Goal: Task Accomplishment & Management: Use online tool/utility

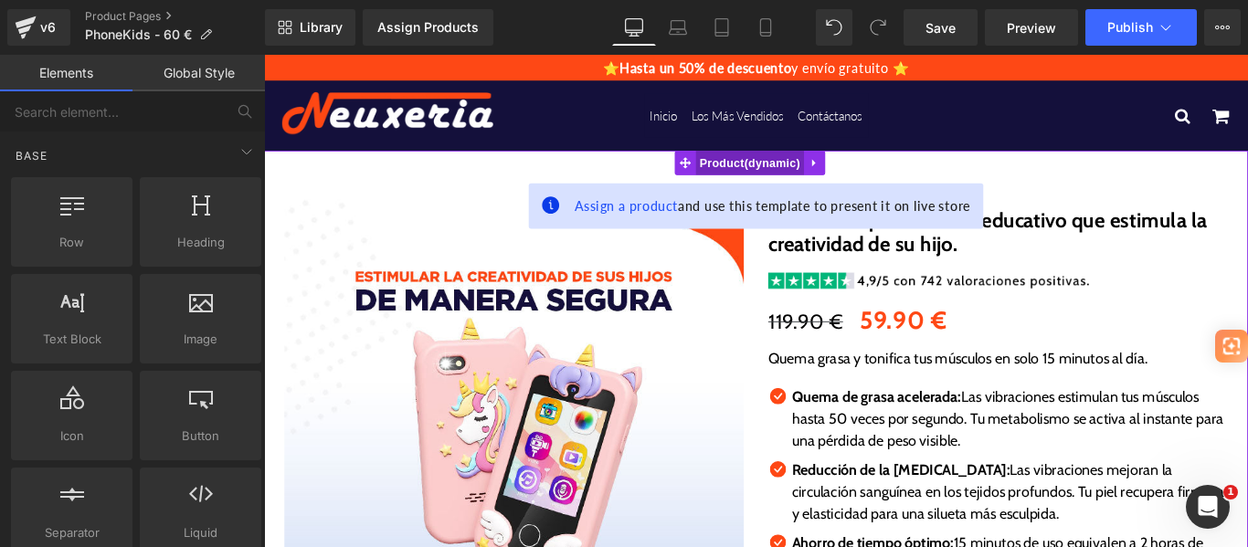
click at [813, 175] on span "Product" at bounding box center [810, 176] width 122 height 27
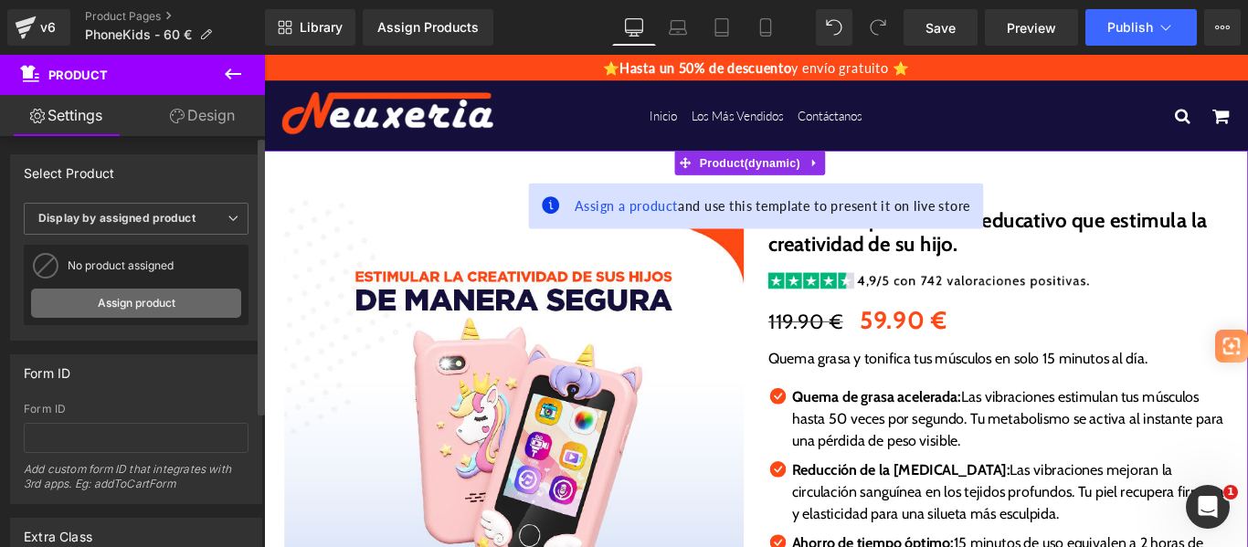
click at [135, 292] on link "Assign product" at bounding box center [136, 303] width 210 height 29
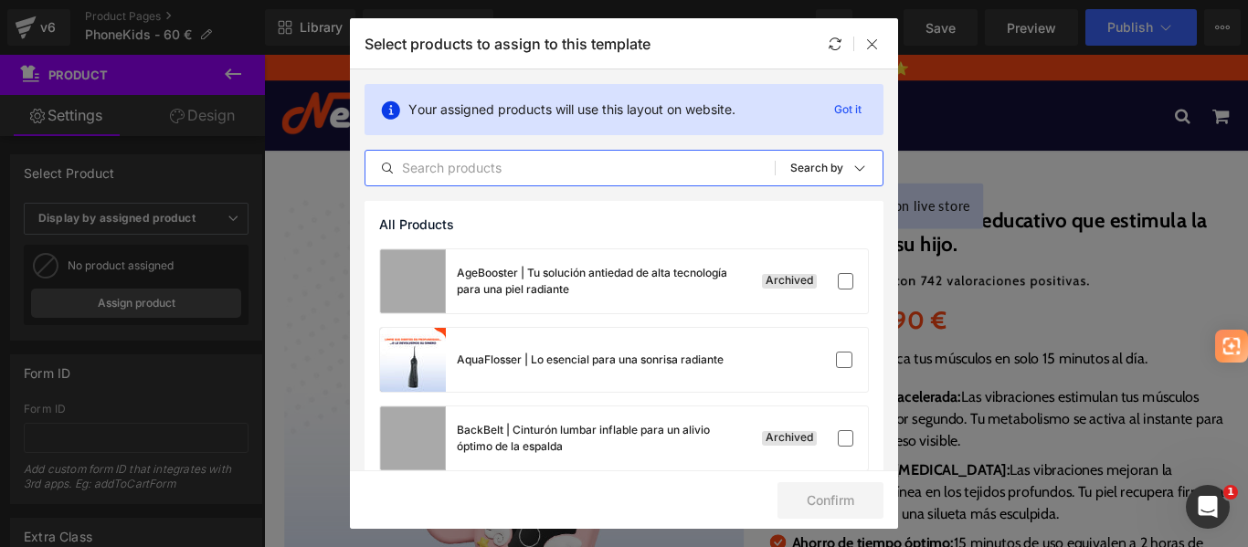
click at [493, 170] on input "text" at bounding box center [570, 168] width 409 height 22
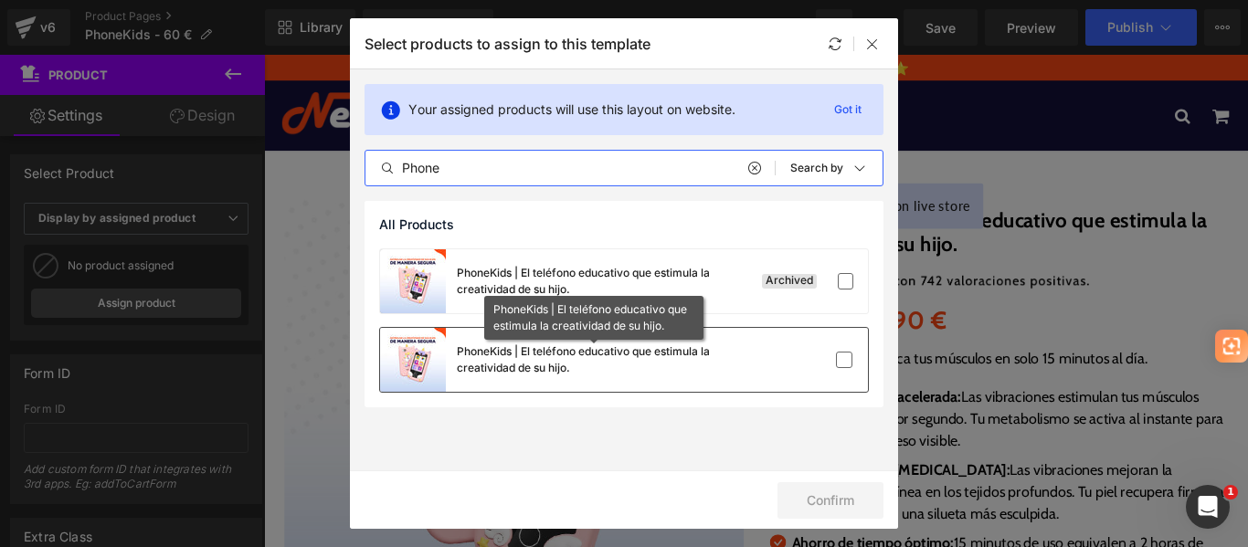
type input "Phone"
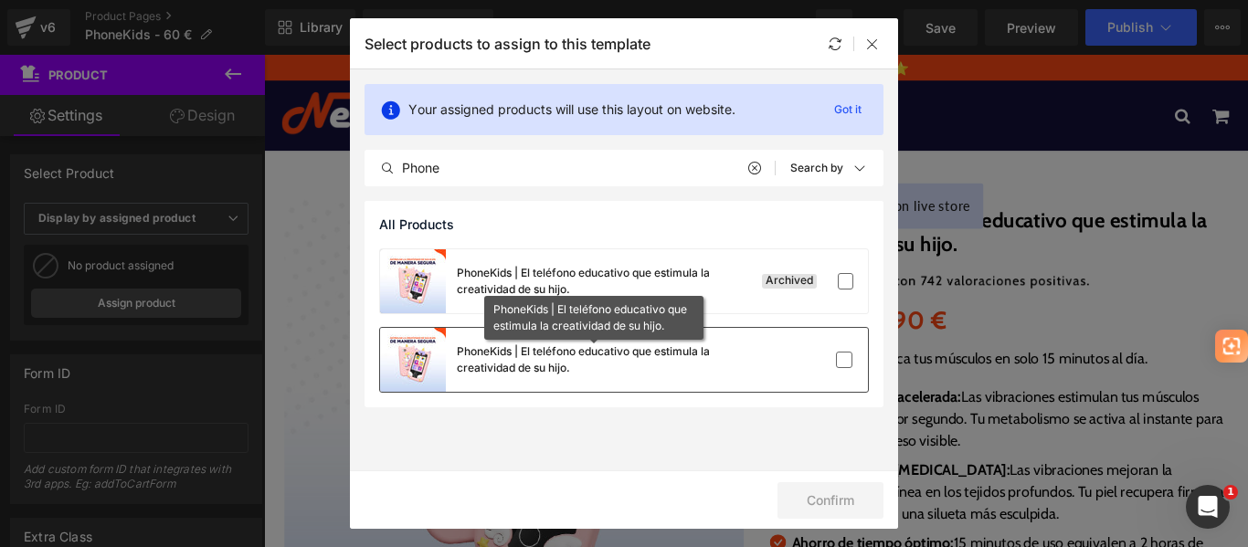
click at [682, 352] on div "PhoneKids | El teléfono educativo que estimula la creatividad de su hijo." at bounding box center [594, 360] width 274 height 33
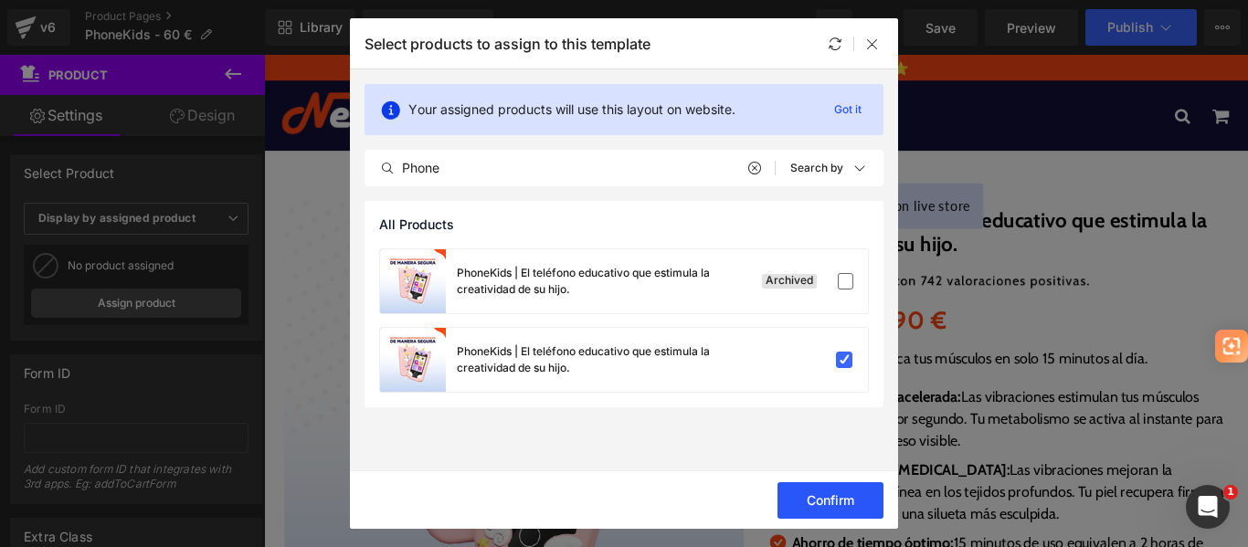
click at [841, 504] on button "Confirm" at bounding box center [831, 500] width 106 height 37
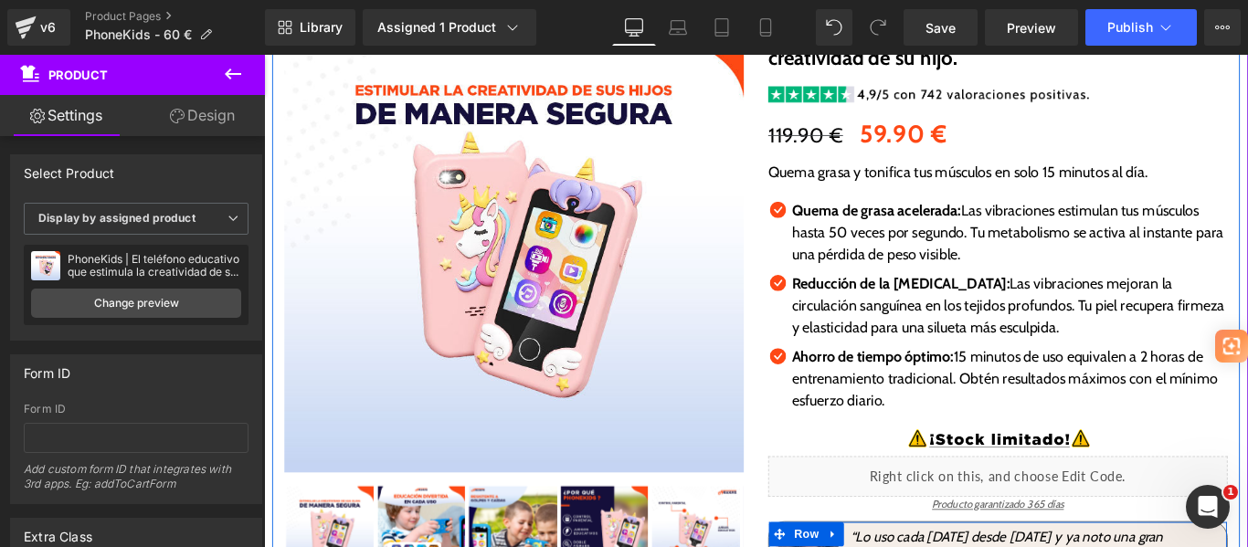
scroll to position [196, 0]
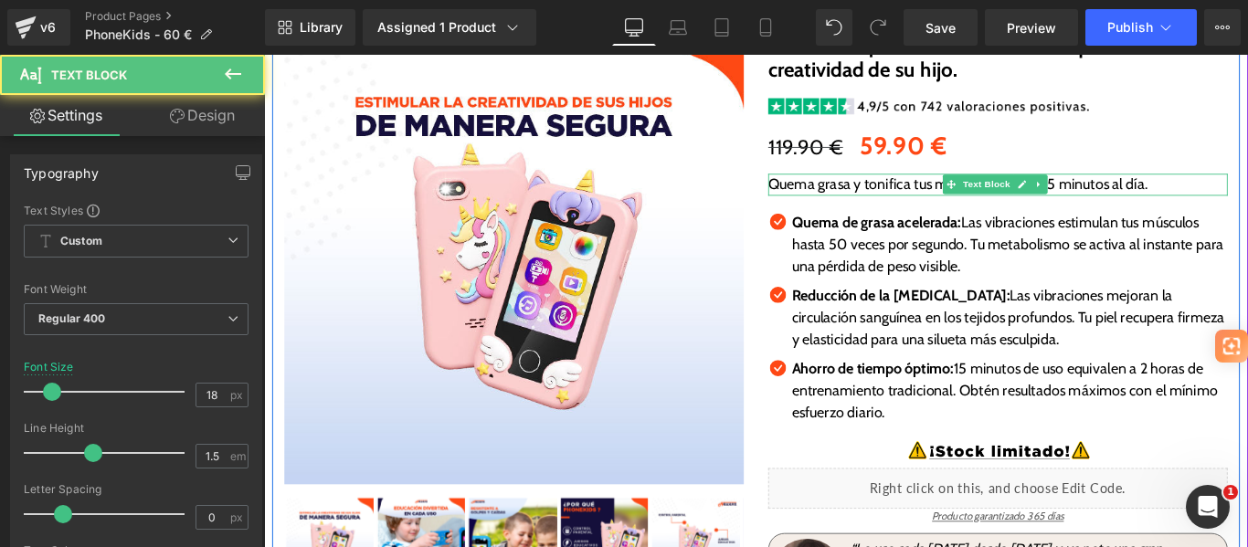
click at [852, 199] on p "Quema grasa y tonifica tus músculos en solo 15 minutos al día." at bounding box center [1089, 200] width 516 height 25
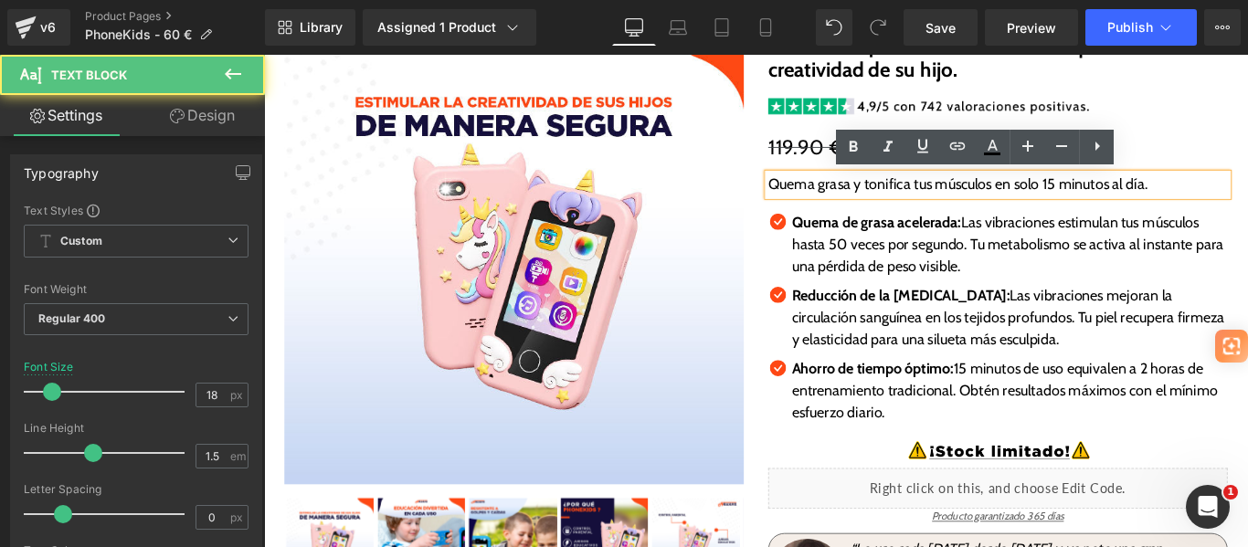
click at [852, 199] on p "Quema grasa y tonifica tus músculos en solo 15 minutos al día." at bounding box center [1089, 200] width 516 height 25
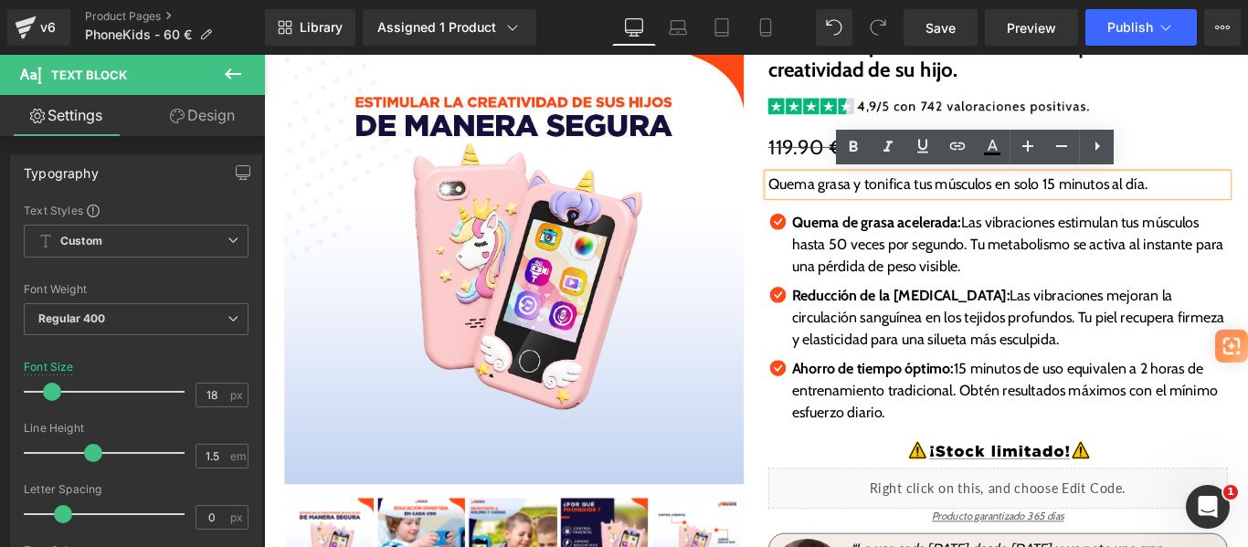
click at [852, 199] on p "Quema grasa y tonifica tus músculos en solo 15 minutos al día." at bounding box center [1089, 200] width 516 height 25
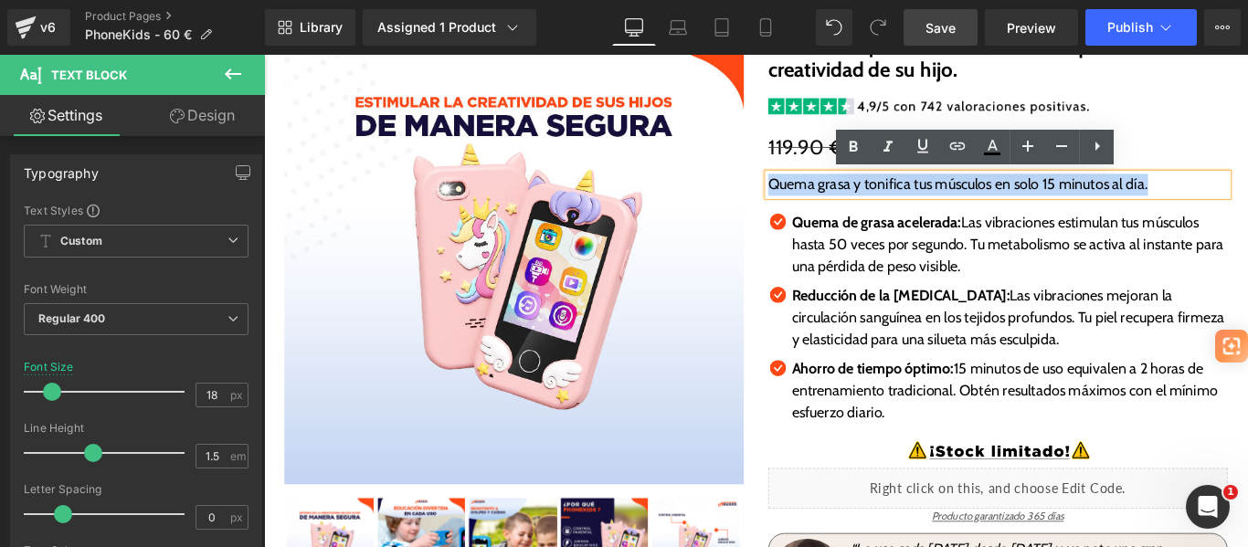
paste div
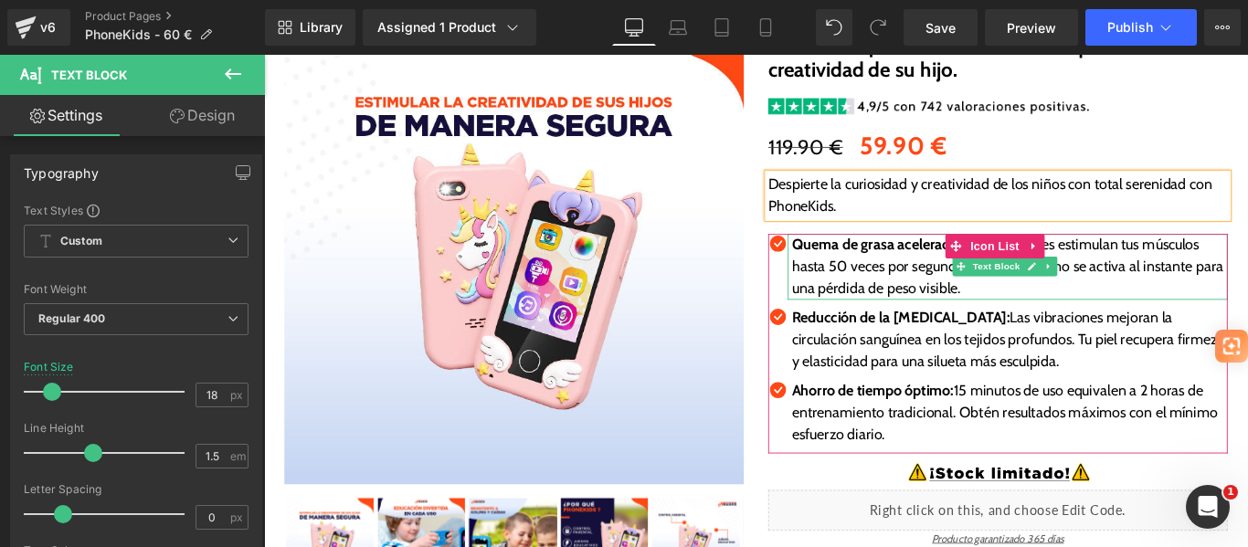
click at [885, 296] on p "Quema de grasa acelerada: Las vibraciones estimulan tus músculos hasta 50 veces…" at bounding box center [1102, 293] width 490 height 74
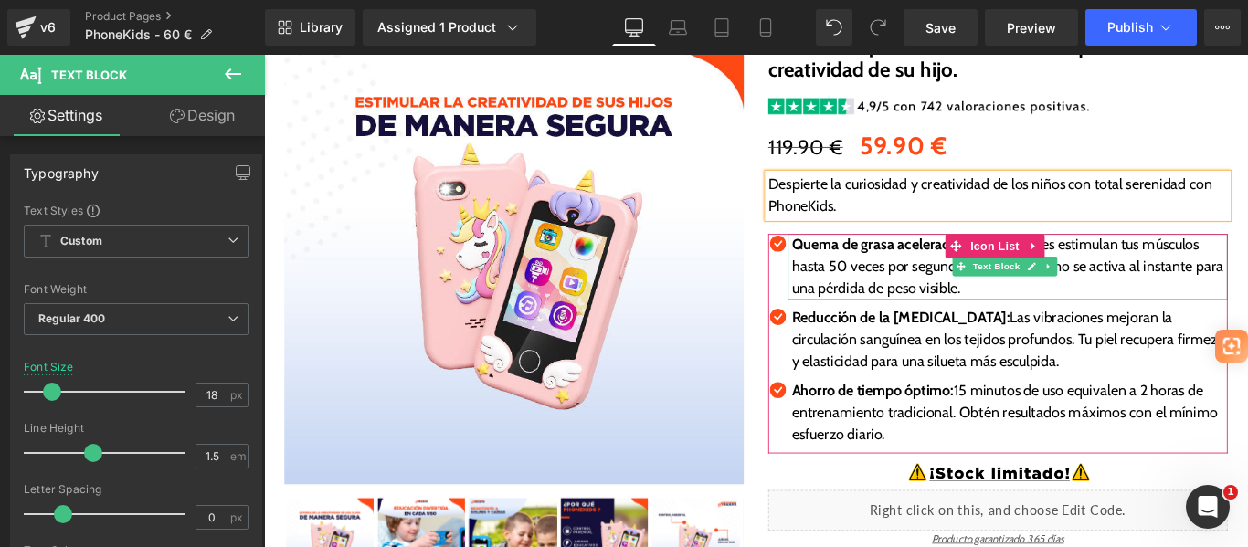
click at [885, 296] on p "Quema de grasa acelerada: Las vibraciones estimulan tus músculos hasta 50 veces…" at bounding box center [1102, 293] width 490 height 74
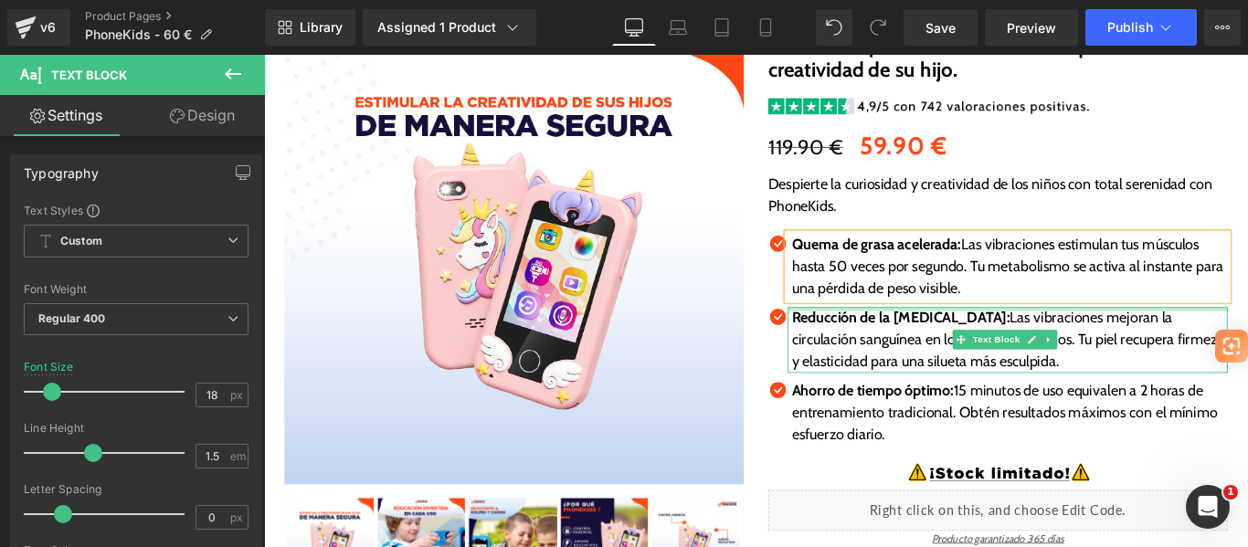
paste div
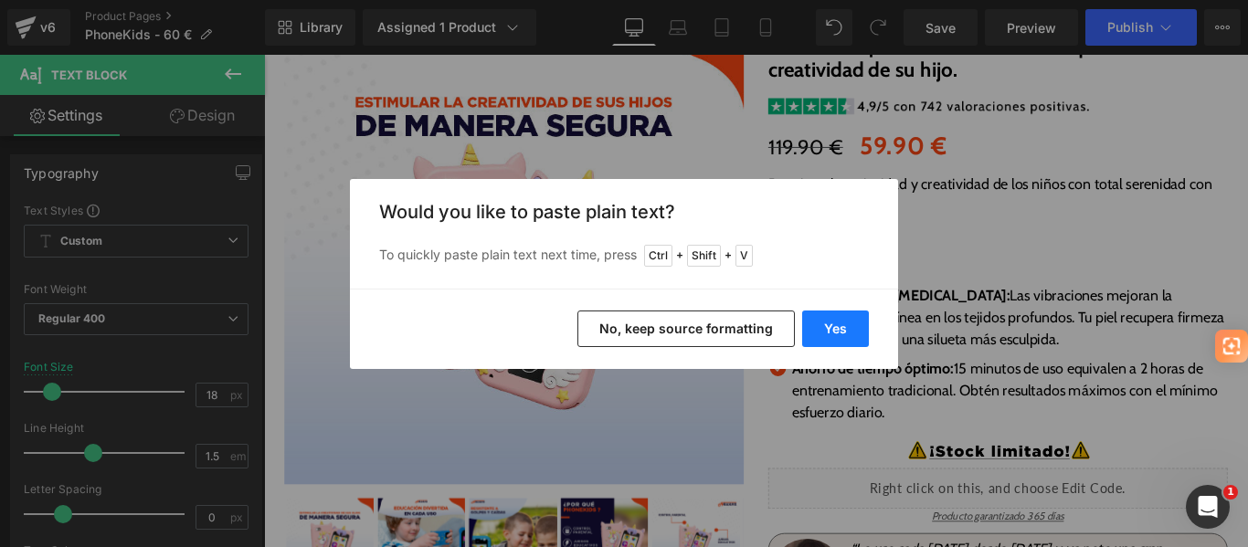
click at [822, 338] on button "Yes" at bounding box center [835, 329] width 67 height 37
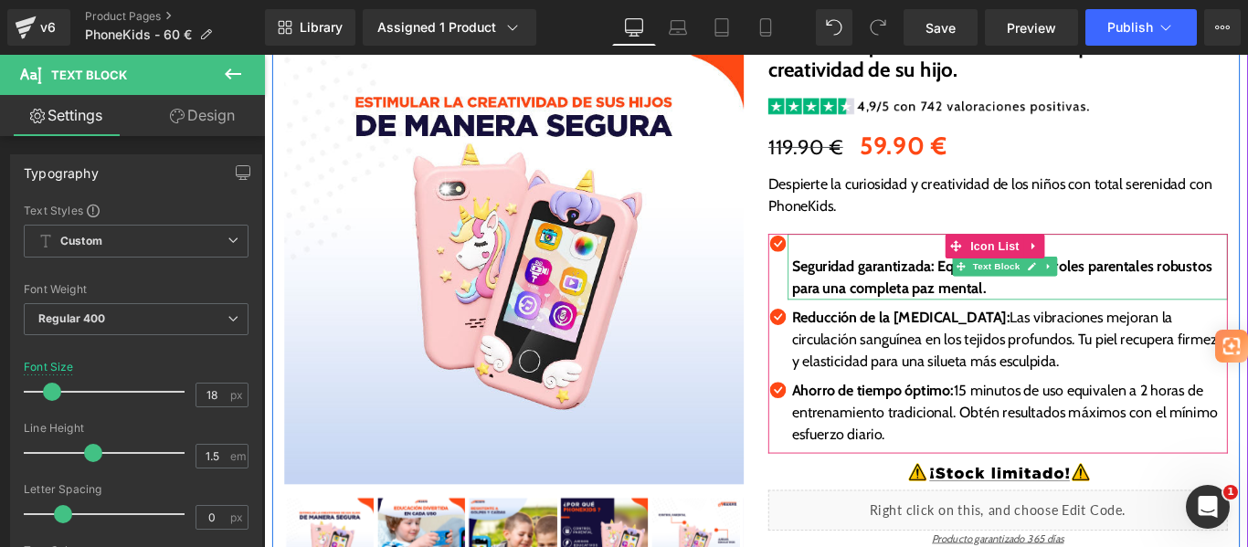
click at [925, 275] on p at bounding box center [1102, 268] width 490 height 25
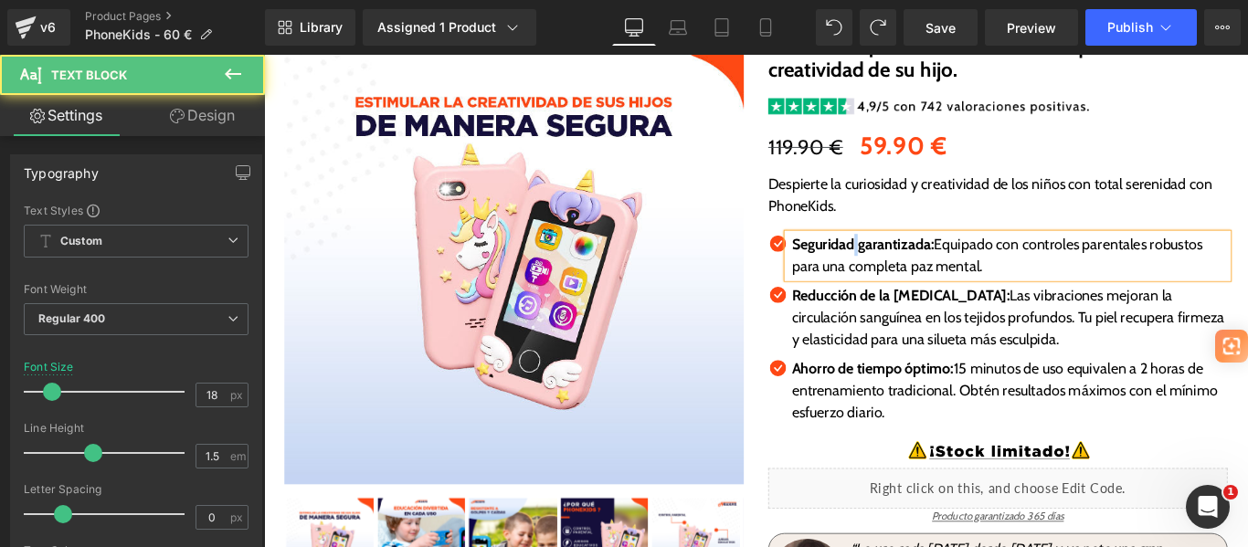
click at [926, 266] on strong "Seguridad garantizada:" at bounding box center [937, 268] width 160 height 20
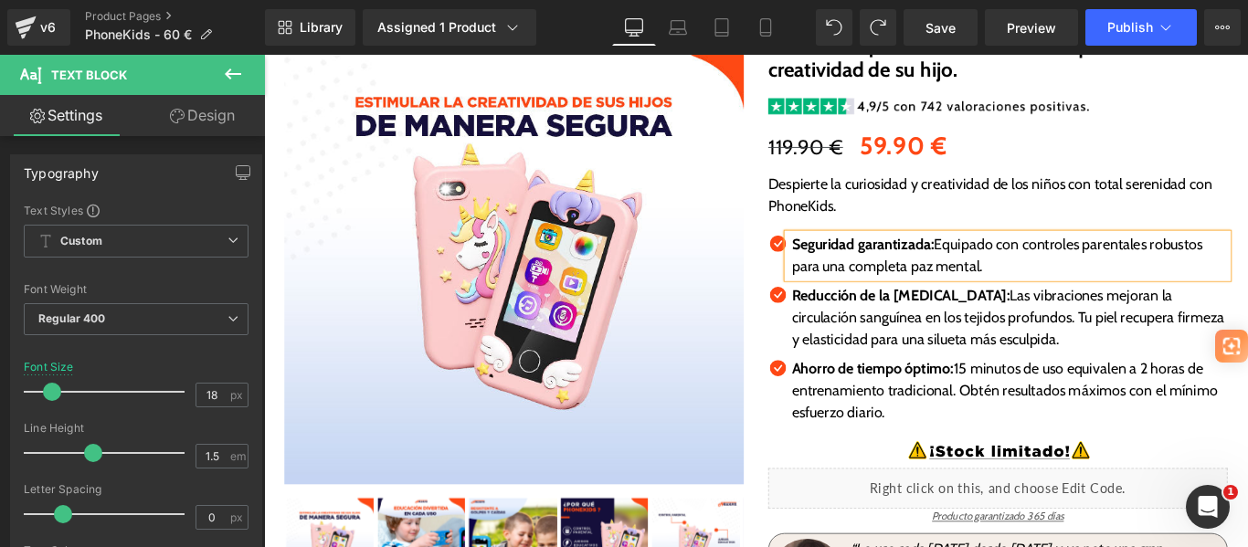
click at [897, 355] on p "Reducción de la [MEDICAL_DATA]: Las vibraciones mejoran la circulación sanguíne…" at bounding box center [1102, 350] width 490 height 74
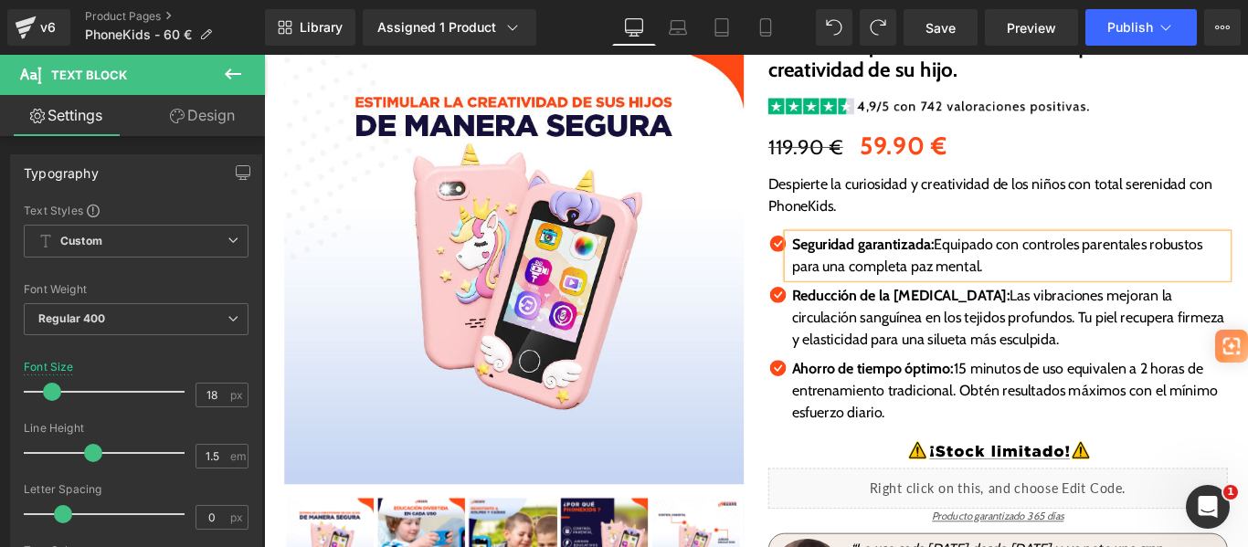
click at [897, 355] on p "Reducción de la [MEDICAL_DATA]: Las vibraciones mejoran la circulación sanguíne…" at bounding box center [1102, 350] width 490 height 74
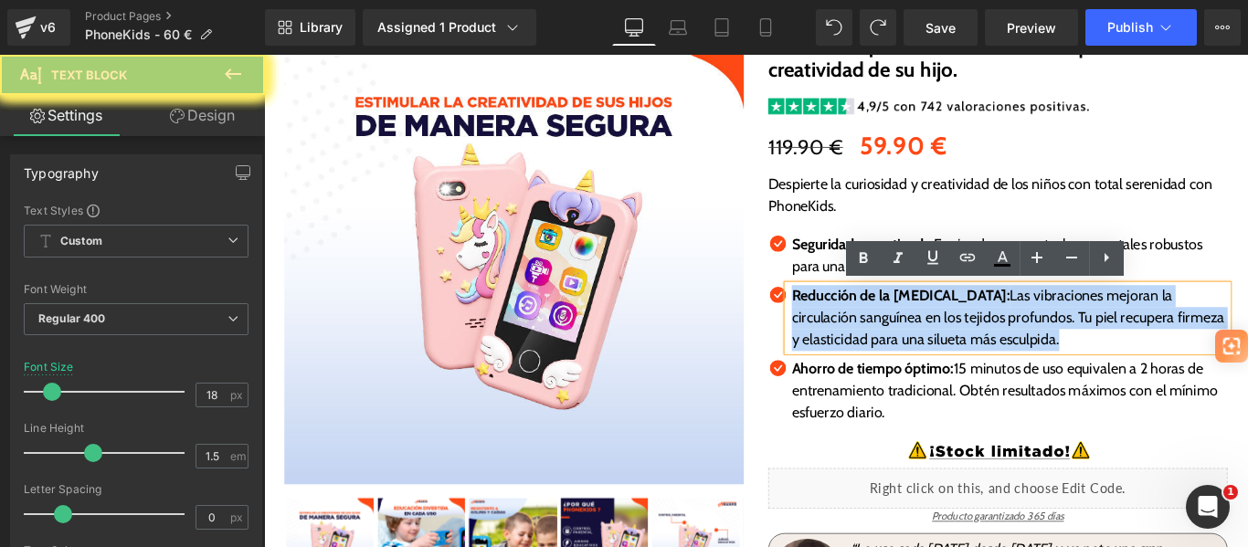
paste div
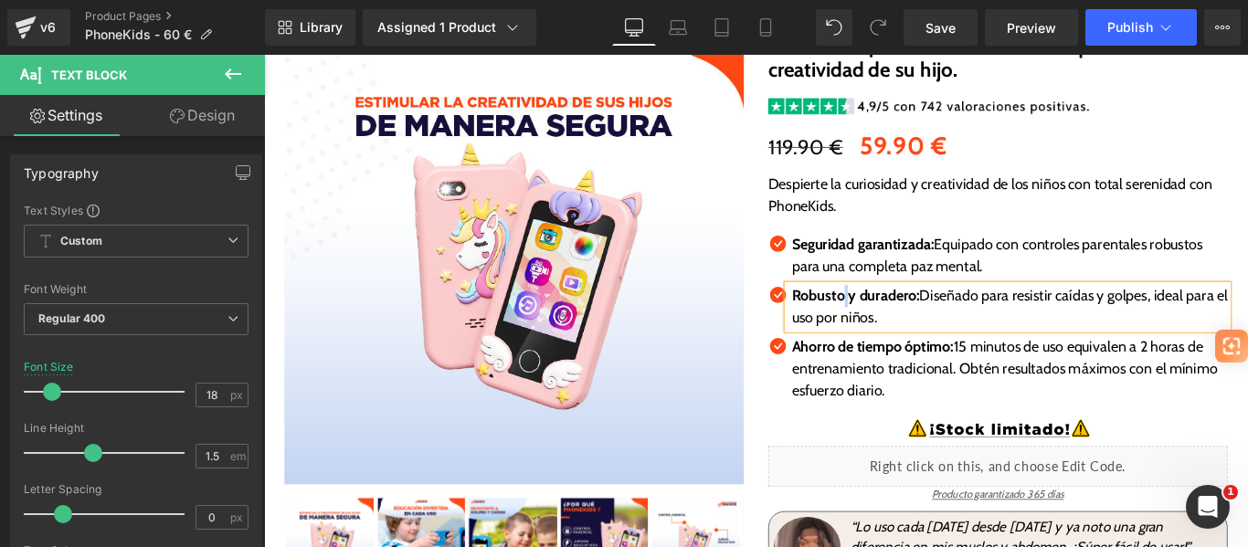
click at [913, 324] on strong "Robusto y duradero:" at bounding box center [928, 325] width 143 height 20
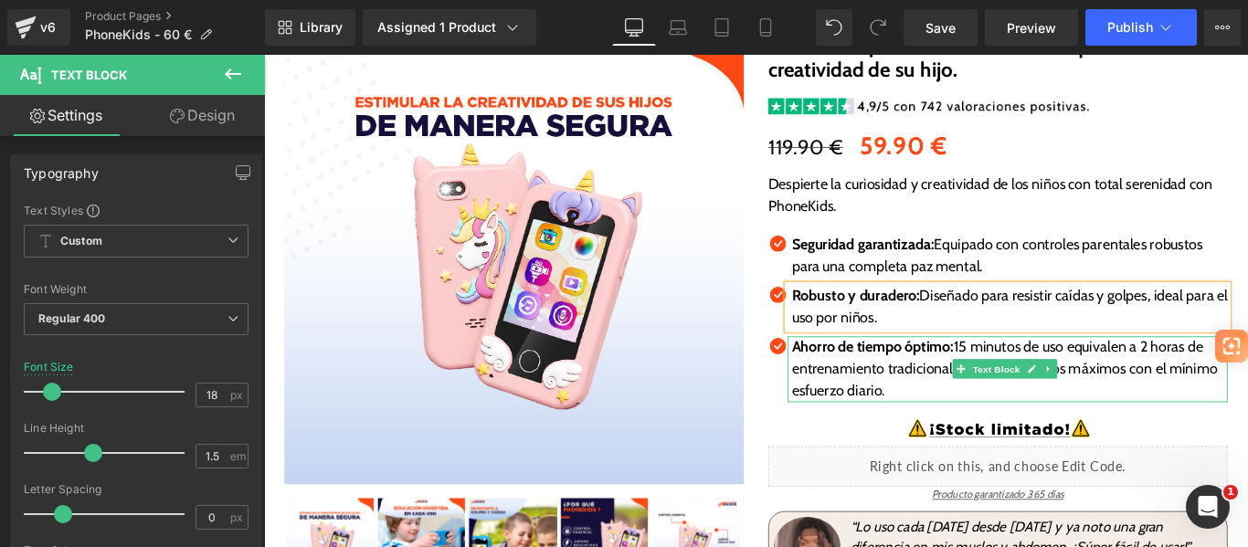
click at [897, 385] on strong "Ahorro de tiempo óptimo:" at bounding box center [948, 383] width 182 height 20
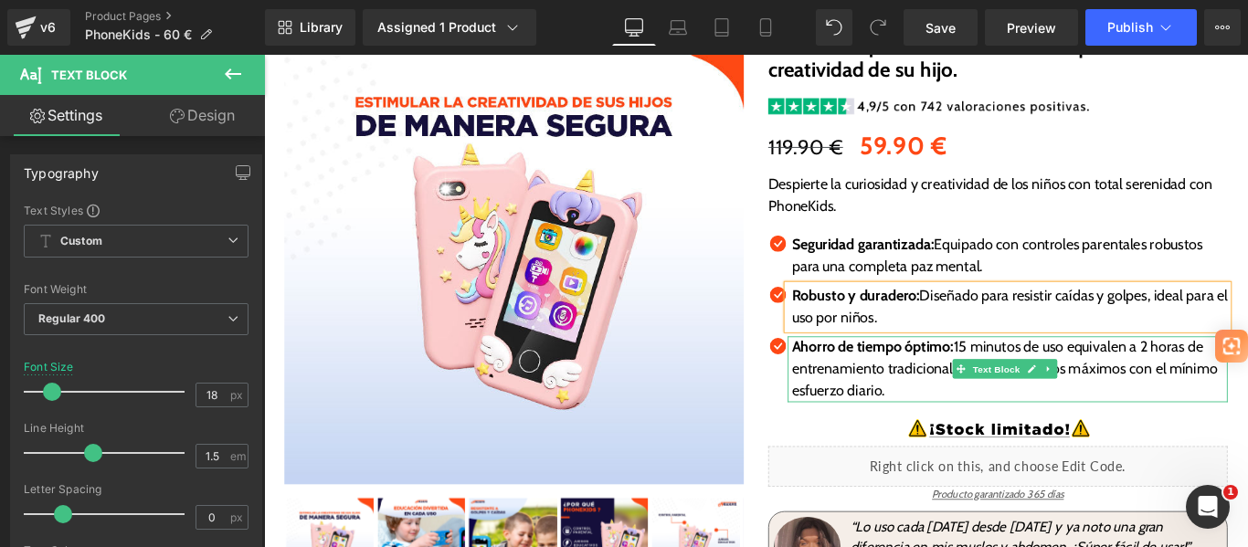
click at [897, 385] on strong "Ahorro de tiempo óptimo:" at bounding box center [948, 383] width 182 height 20
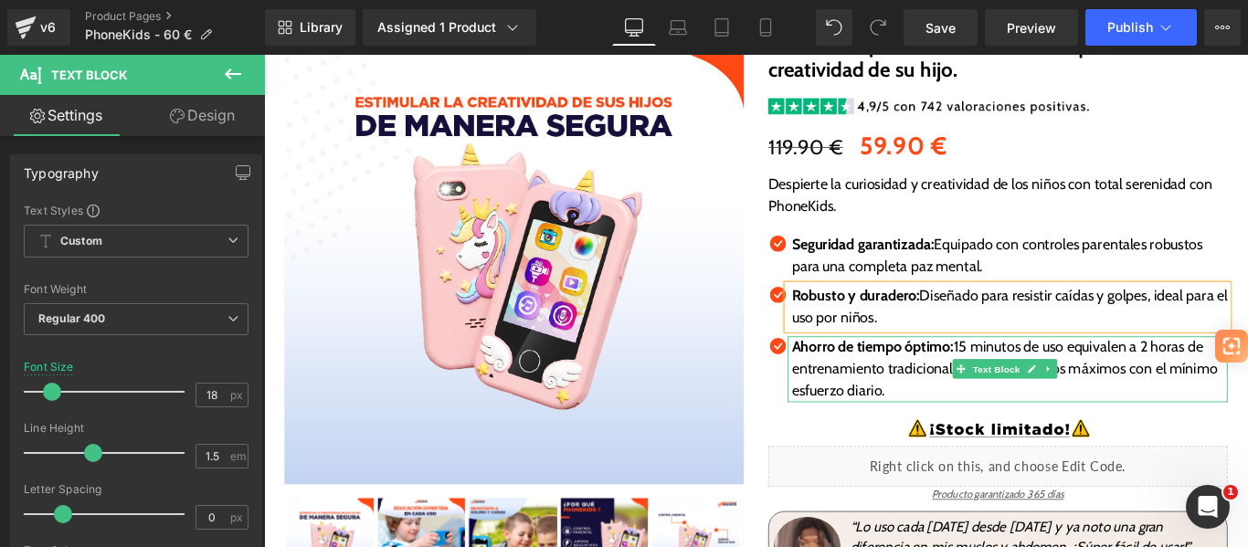
click at [972, 390] on strong "Ahorro de tiempo óptimo:" at bounding box center [948, 383] width 182 height 20
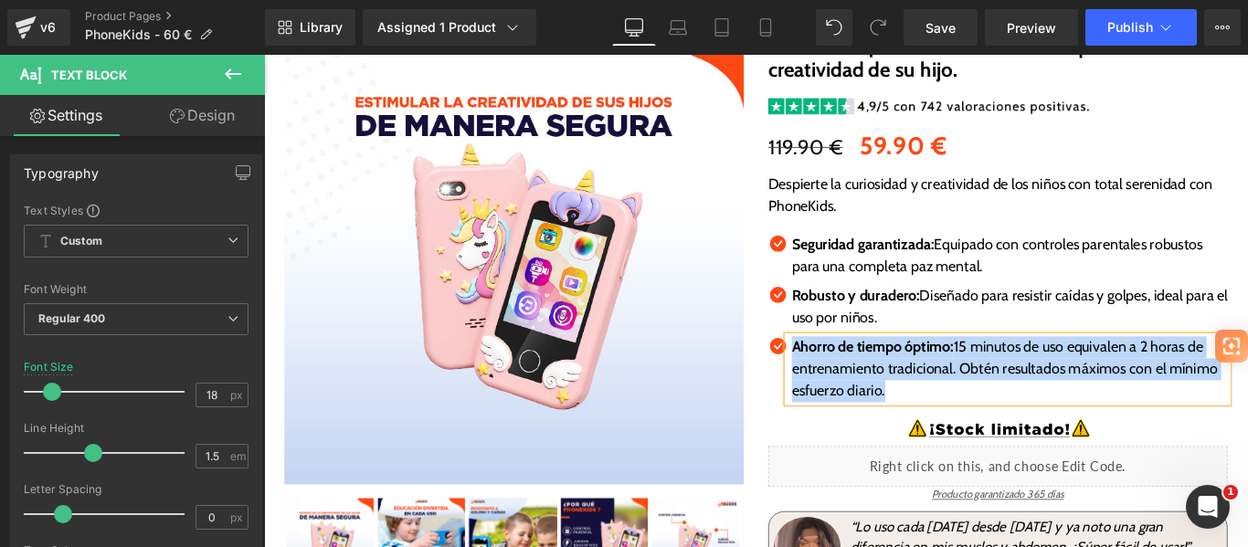
paste div
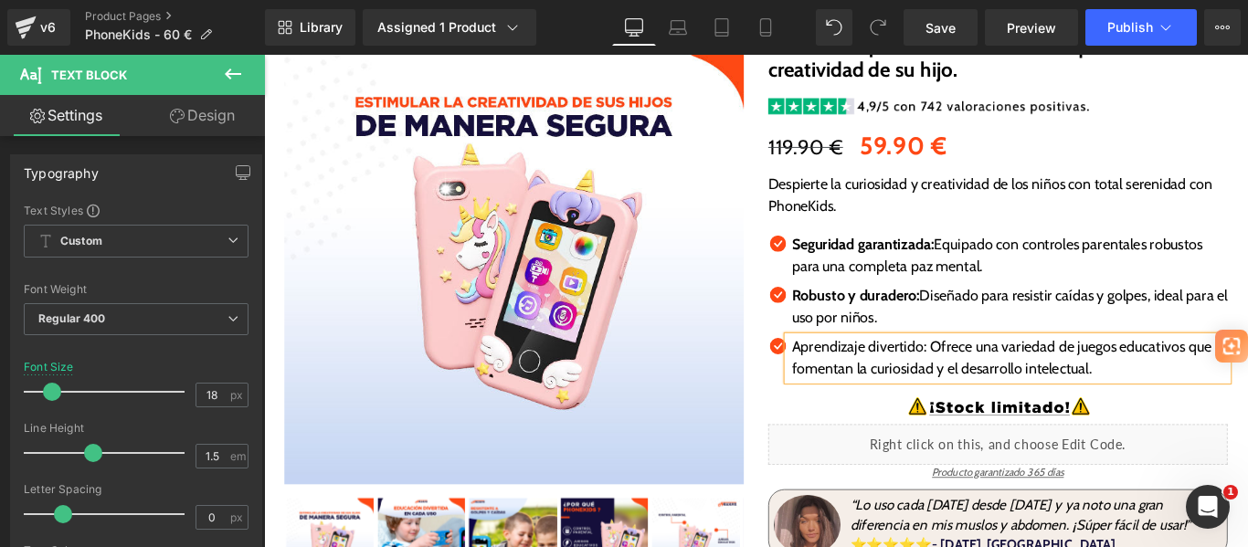
click at [1002, 381] on p "Aprendizaje divertido: Ofrece una variedad de juegos educativos que fomentan la…" at bounding box center [1102, 395] width 490 height 49
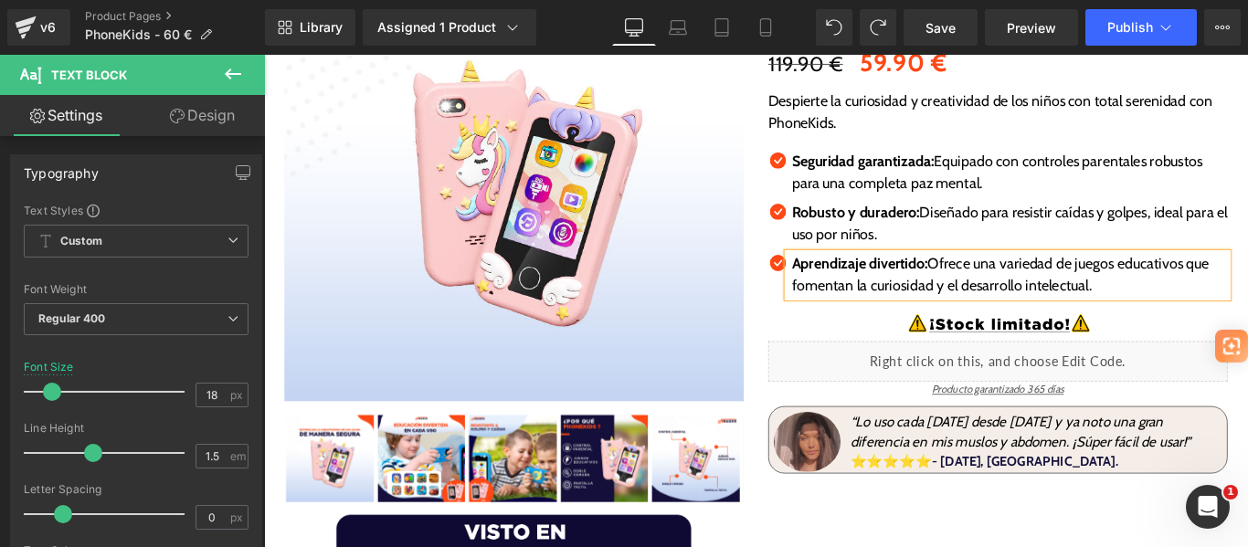
scroll to position [344, 0]
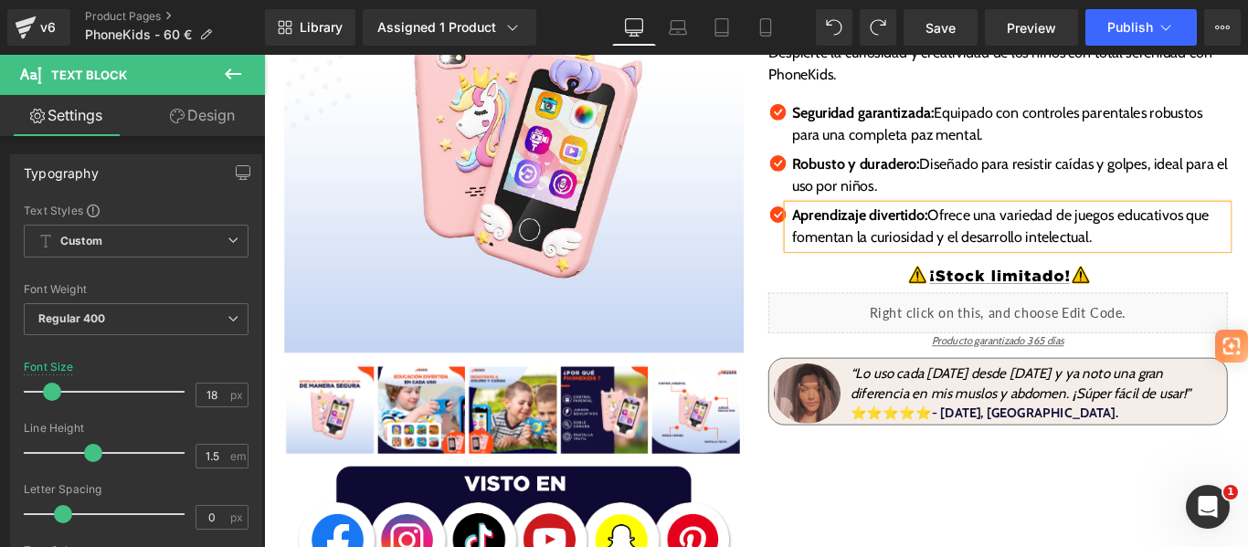
click at [980, 411] on icon "“Lo uso cada [DATE] desde [DATE] y ya noto una gran diferencia en mis muslos y …" at bounding box center [1114, 425] width 383 height 42
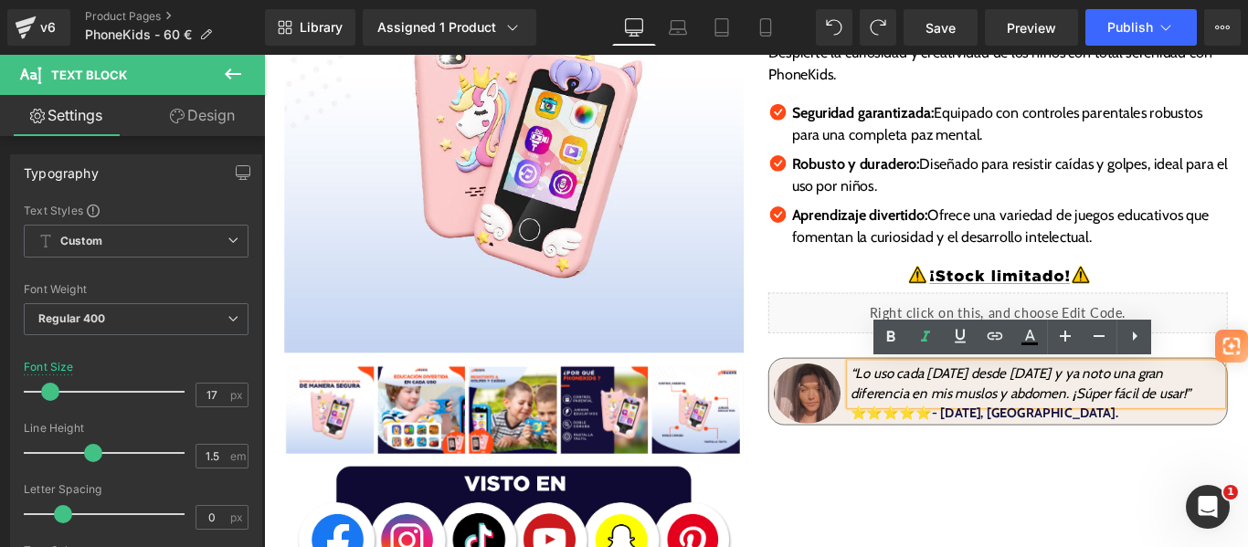
paste div
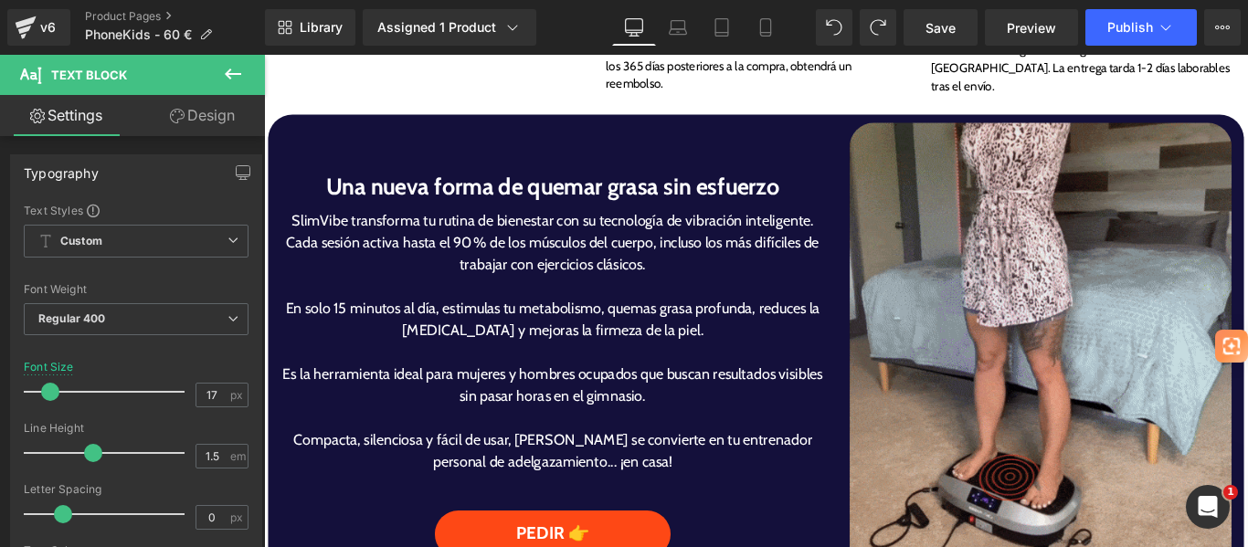
scroll to position [1061, 0]
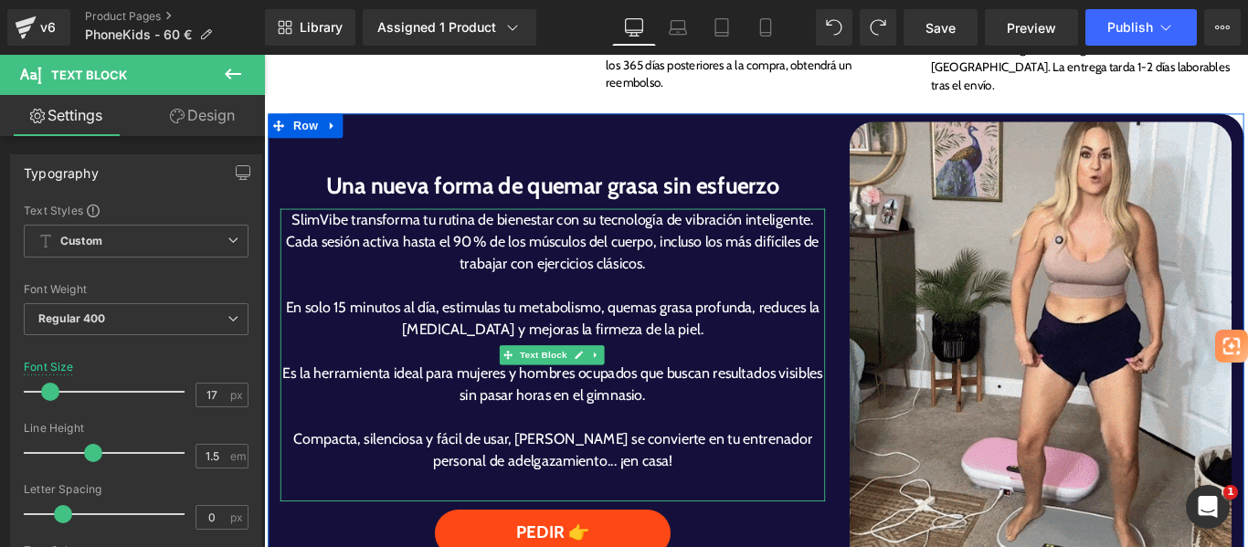
click at [694, 326] on p "En solo 15 minutos al día, estimulas tu metabolismo, quemas grasa profunda, red…" at bounding box center [588, 350] width 612 height 49
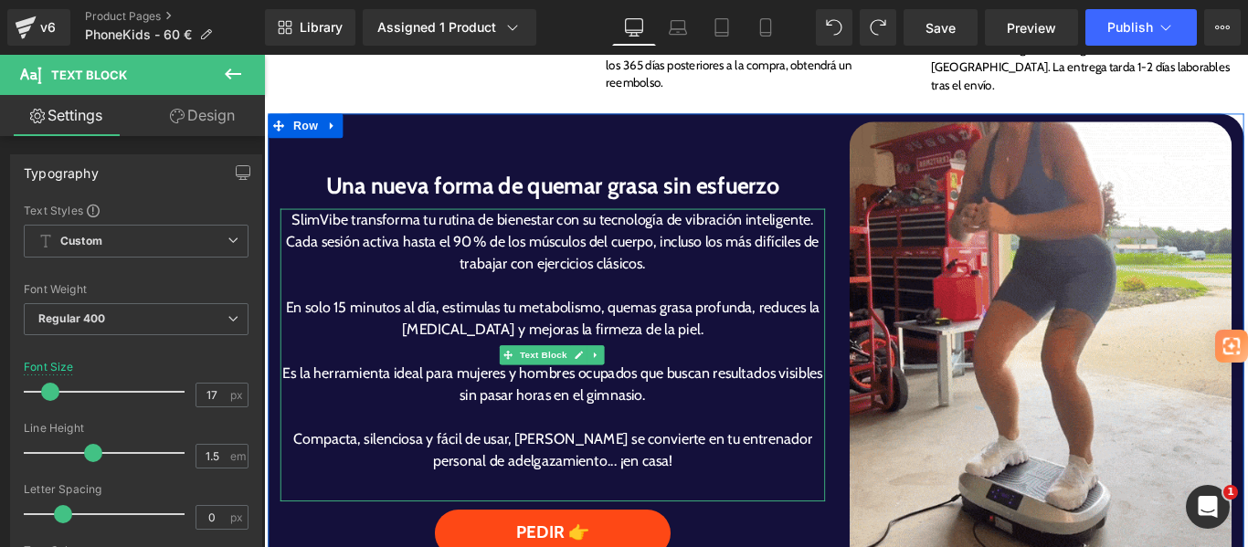
click at [694, 326] on p "En solo 15 minutos al día, estimulas tu metabolismo, quemas grasa profunda, red…" at bounding box center [588, 350] width 612 height 49
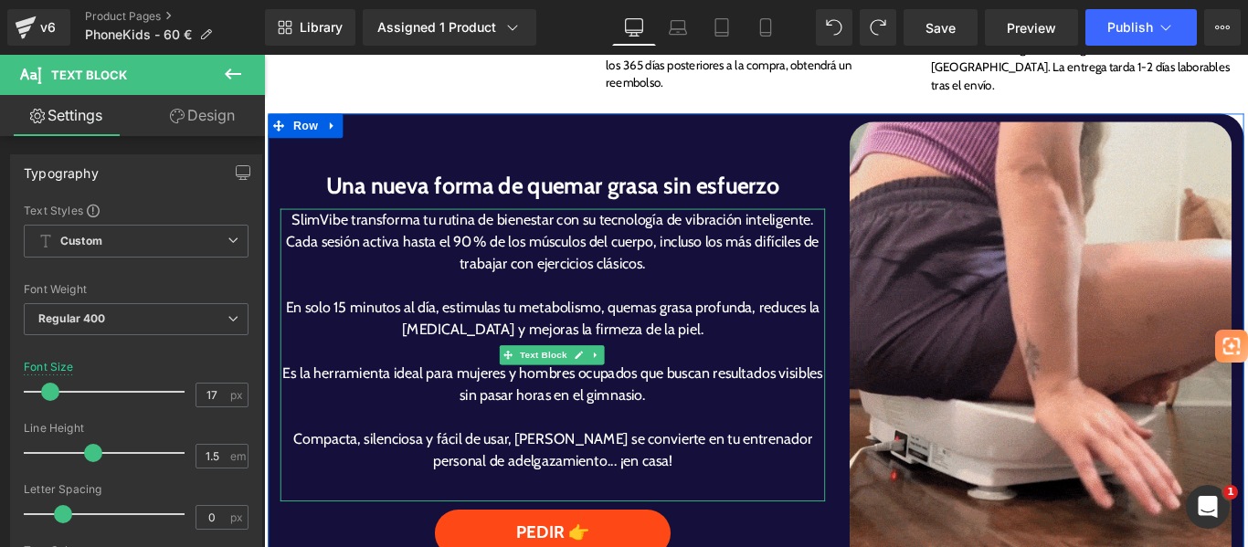
click at [694, 326] on p "En solo 15 minutos al día, estimulas tu metabolismo, quemas grasa profunda, red…" at bounding box center [588, 350] width 612 height 49
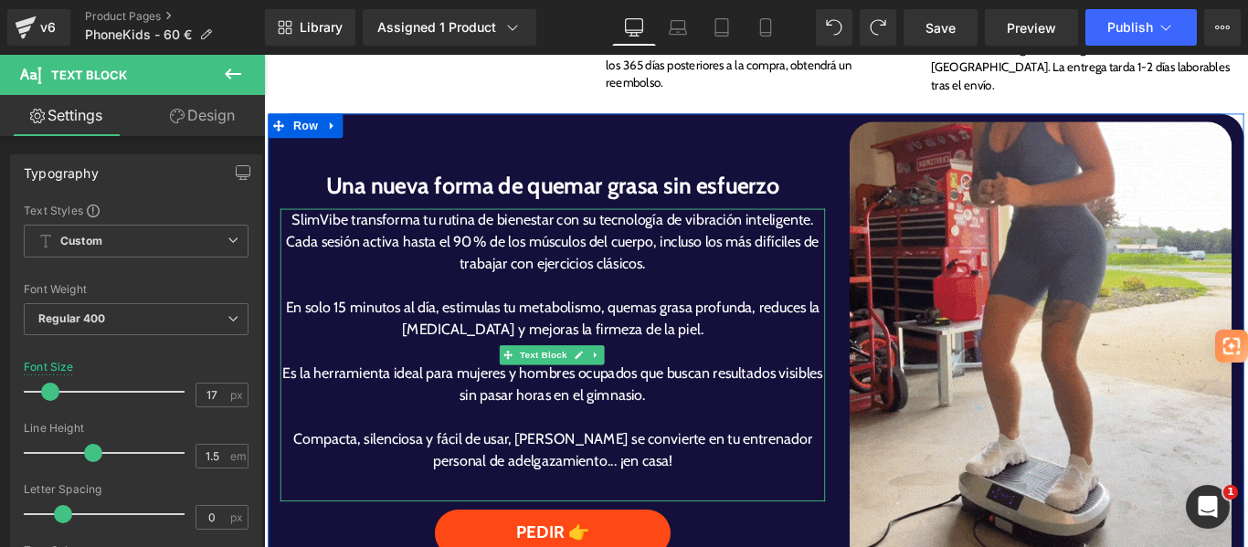
click at [694, 326] on p "En solo 15 minutos al día, estimulas tu metabolismo, quemas grasa profunda, red…" at bounding box center [588, 350] width 612 height 49
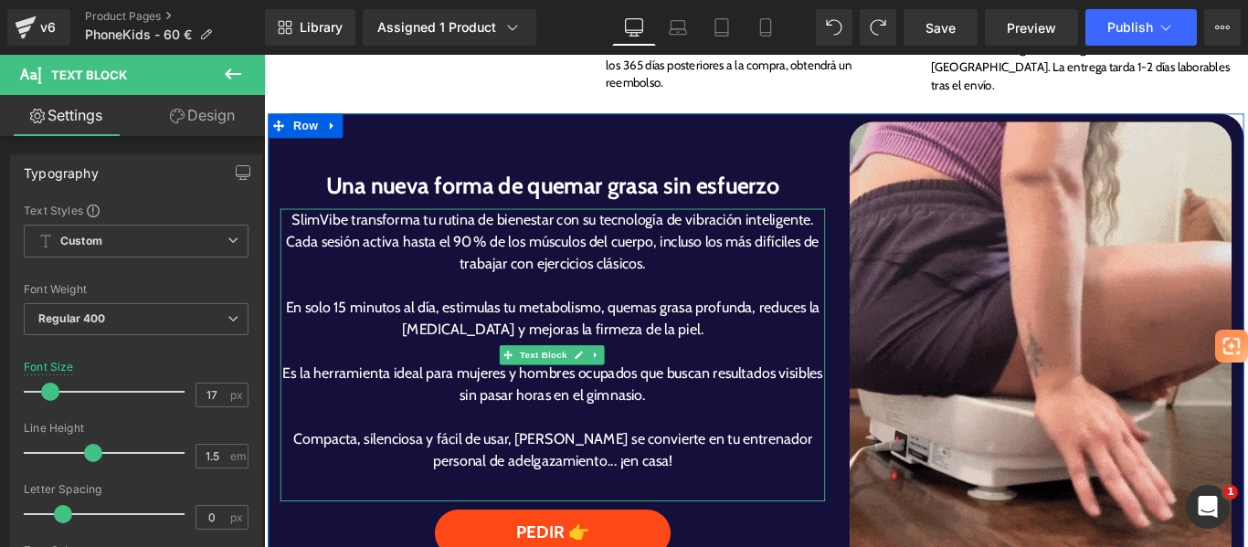
click at [694, 326] on p "En solo 15 minutos al día, estimulas tu metabolismo, quemas grasa profunda, red…" at bounding box center [588, 350] width 612 height 49
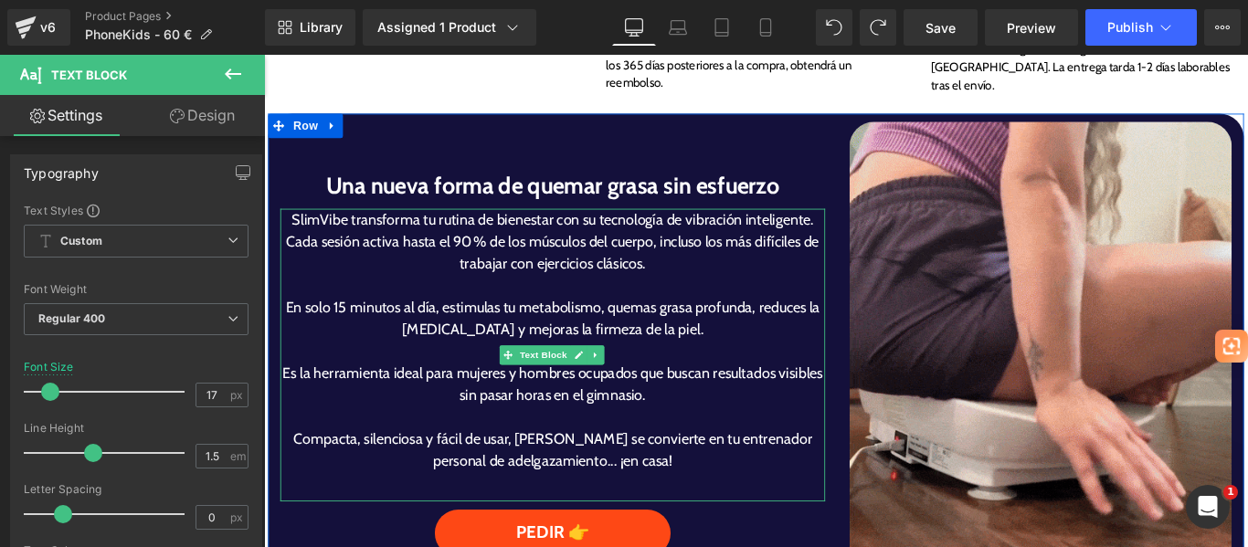
click at [694, 326] on p "En solo 15 minutos al día, estimulas tu metabolismo, quemas grasa profunda, red…" at bounding box center [588, 350] width 612 height 49
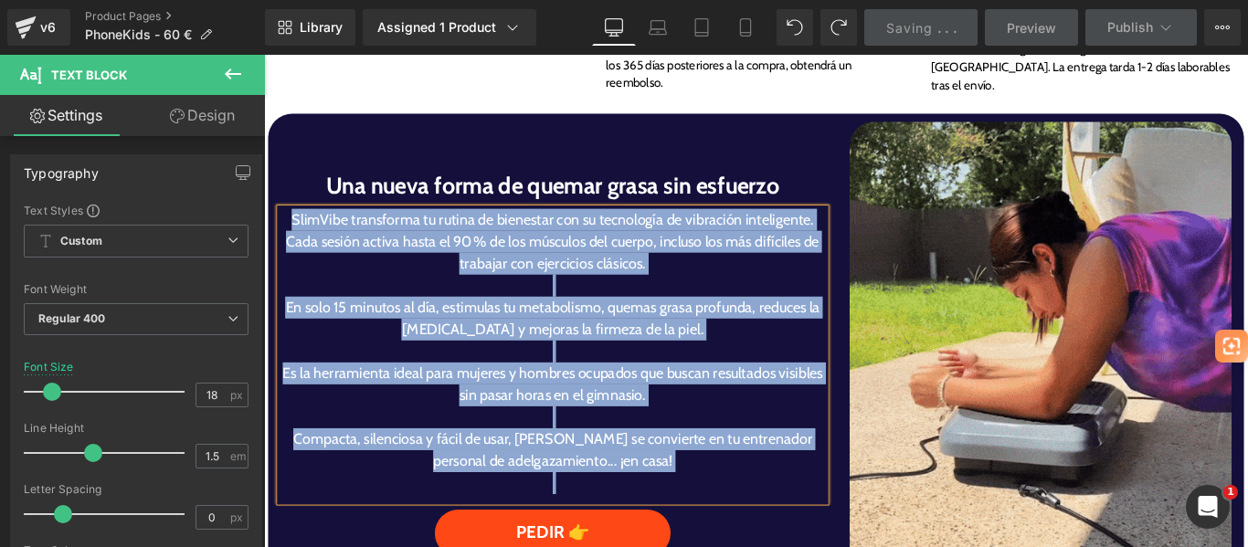
paste div
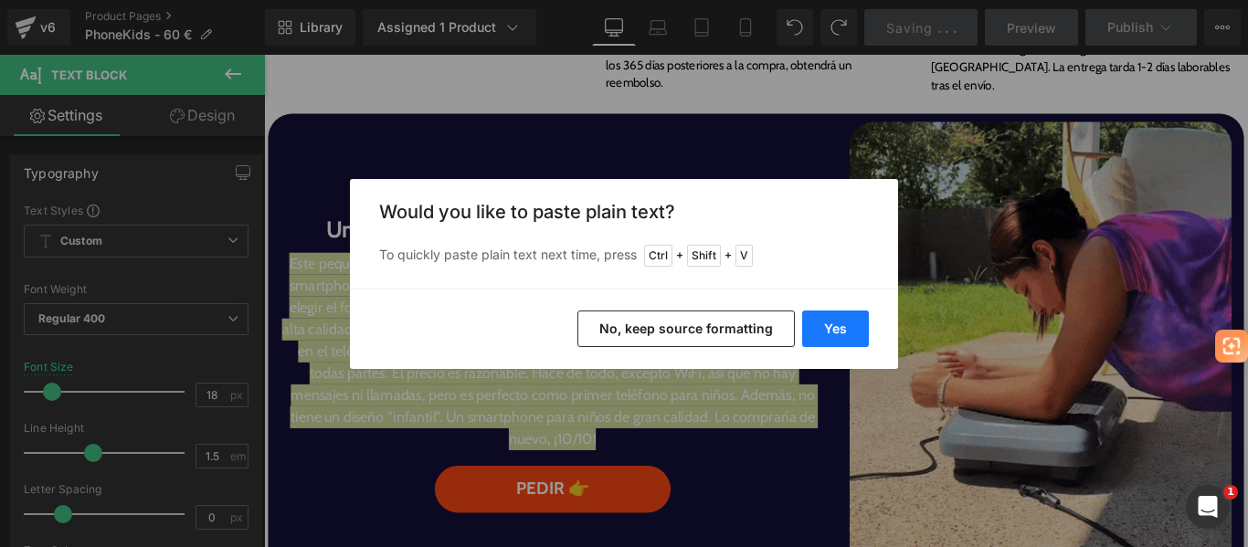
click at [823, 331] on button "Yes" at bounding box center [835, 329] width 67 height 37
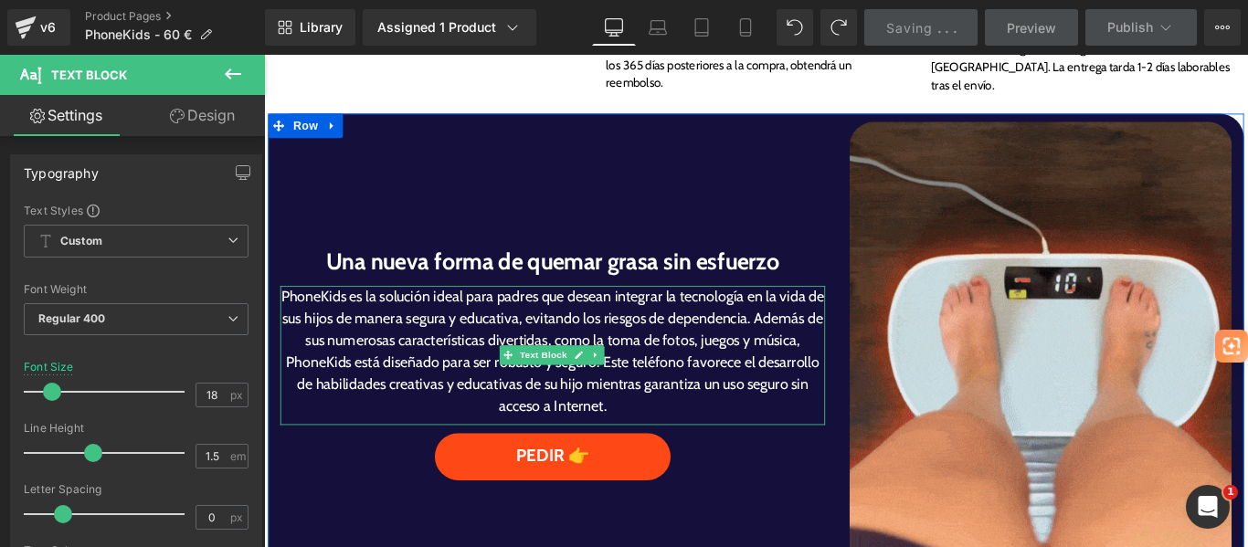
click at [832, 333] on p "PhoneKids es la solución ideal para padres que desean integrar la tecnología en…" at bounding box center [588, 388] width 612 height 148
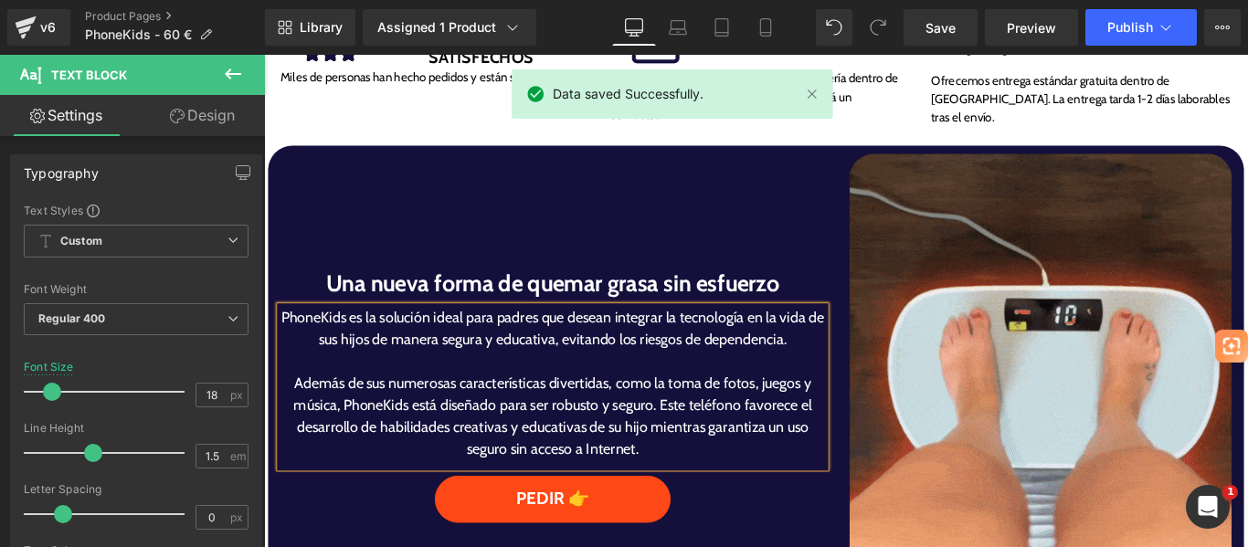
scroll to position [1049, 0]
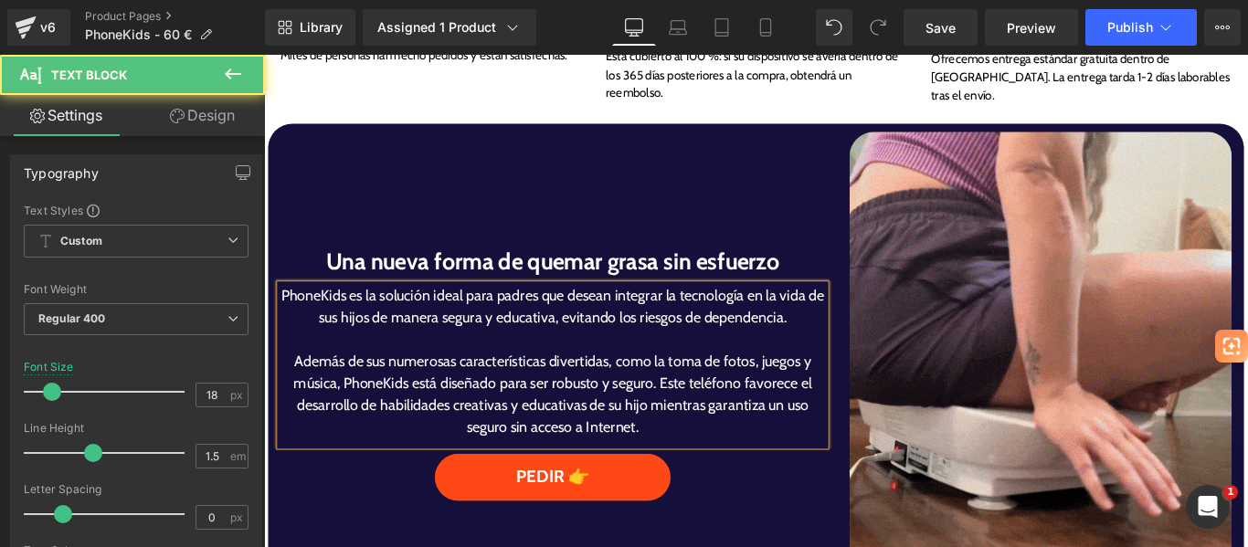
click at [704, 405] on span "Además de sus numerosas características divertidas, como la toma de fotos, jueg…" at bounding box center [588, 436] width 582 height 94
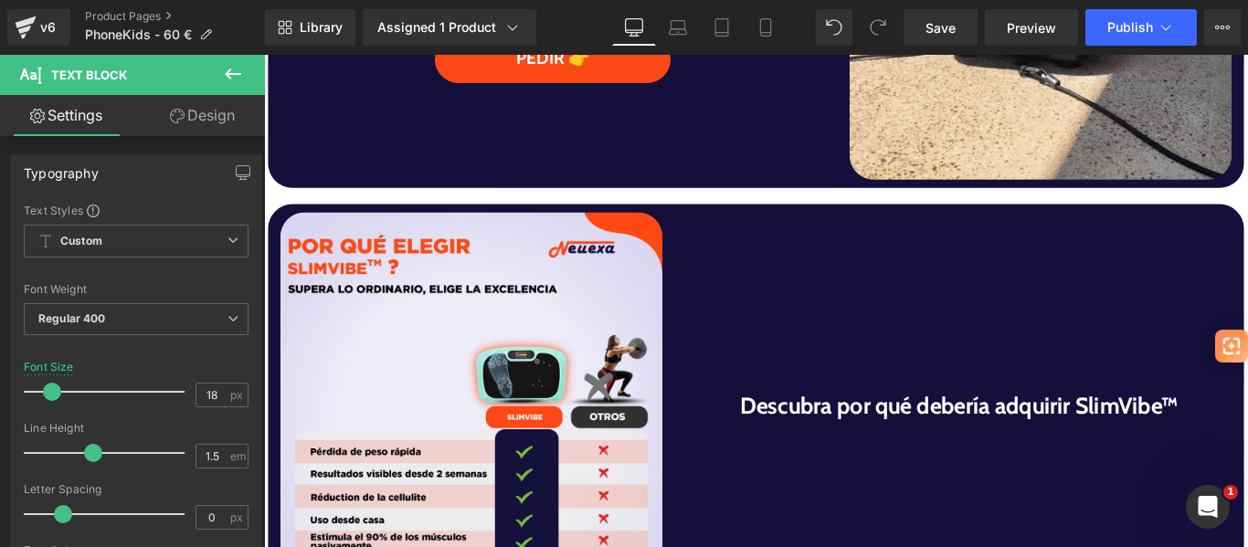
scroll to position [1539, 0]
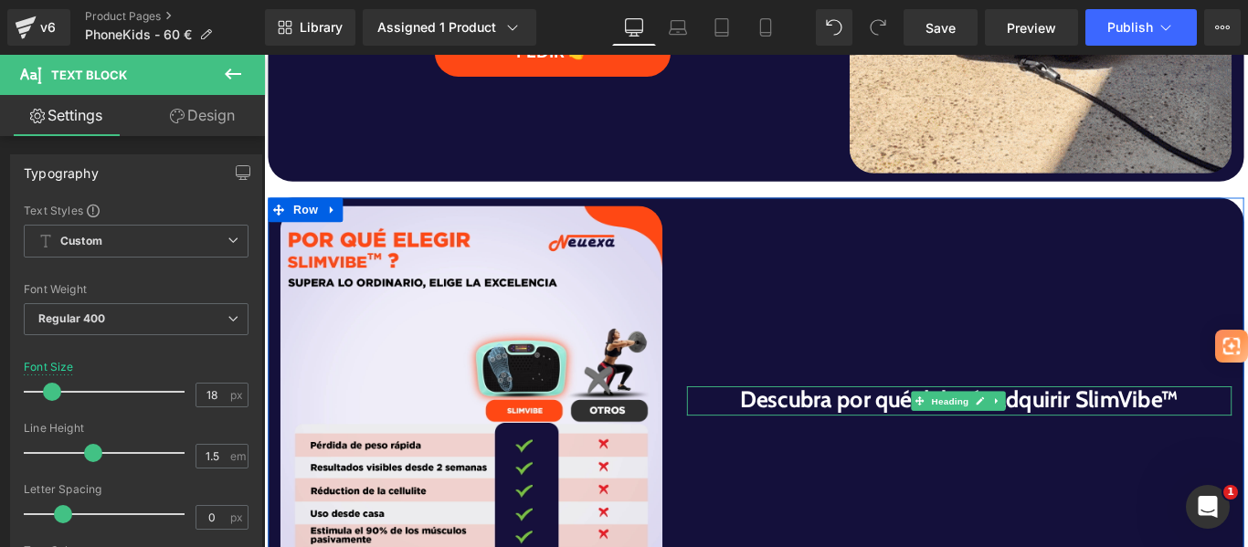
click at [1226, 428] on h1 "Descubra por qué debería adquirir SlimVibe™" at bounding box center [1045, 443] width 612 height 31
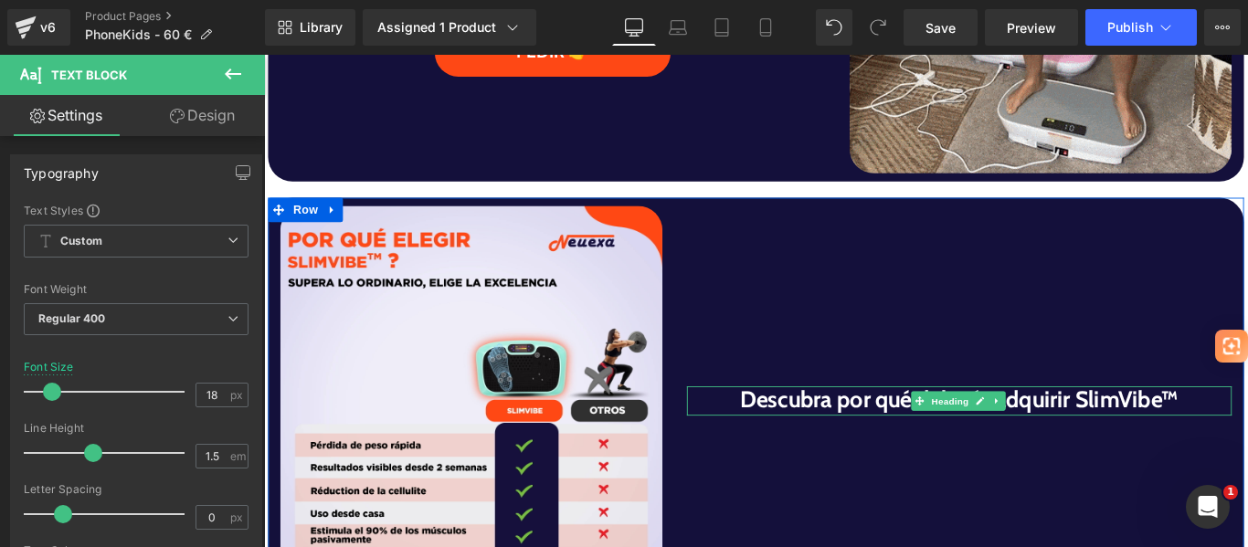
click at [1226, 428] on h1 "Descubra por qué debería adquirir SlimVibe™" at bounding box center [1045, 443] width 612 height 31
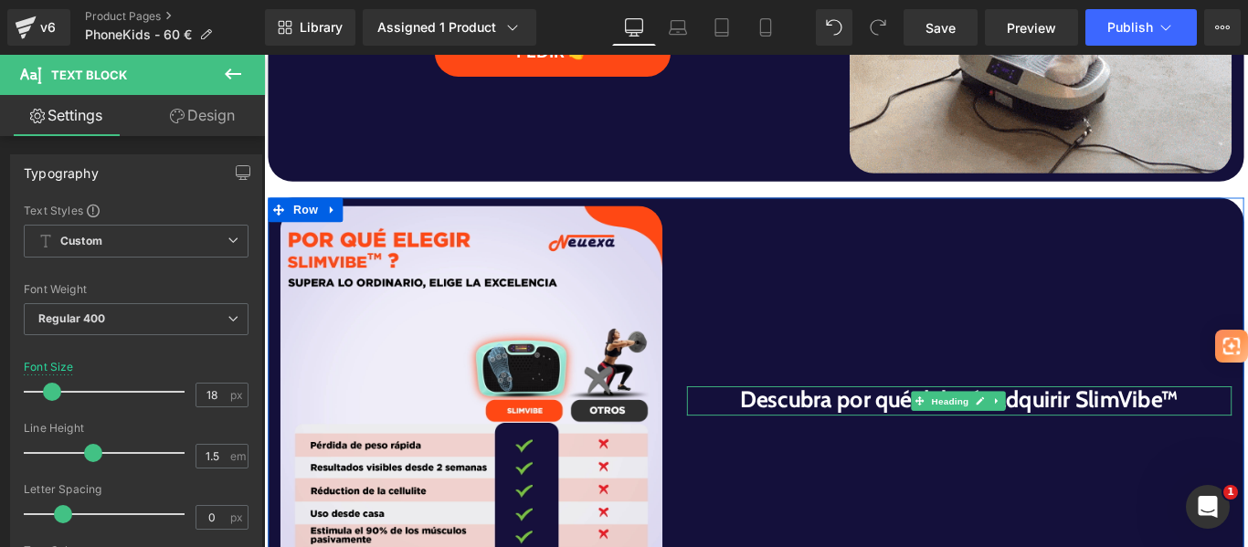
click at [1226, 428] on h1 "Descubra por qué debería adquirir SlimVibe™" at bounding box center [1045, 443] width 612 height 31
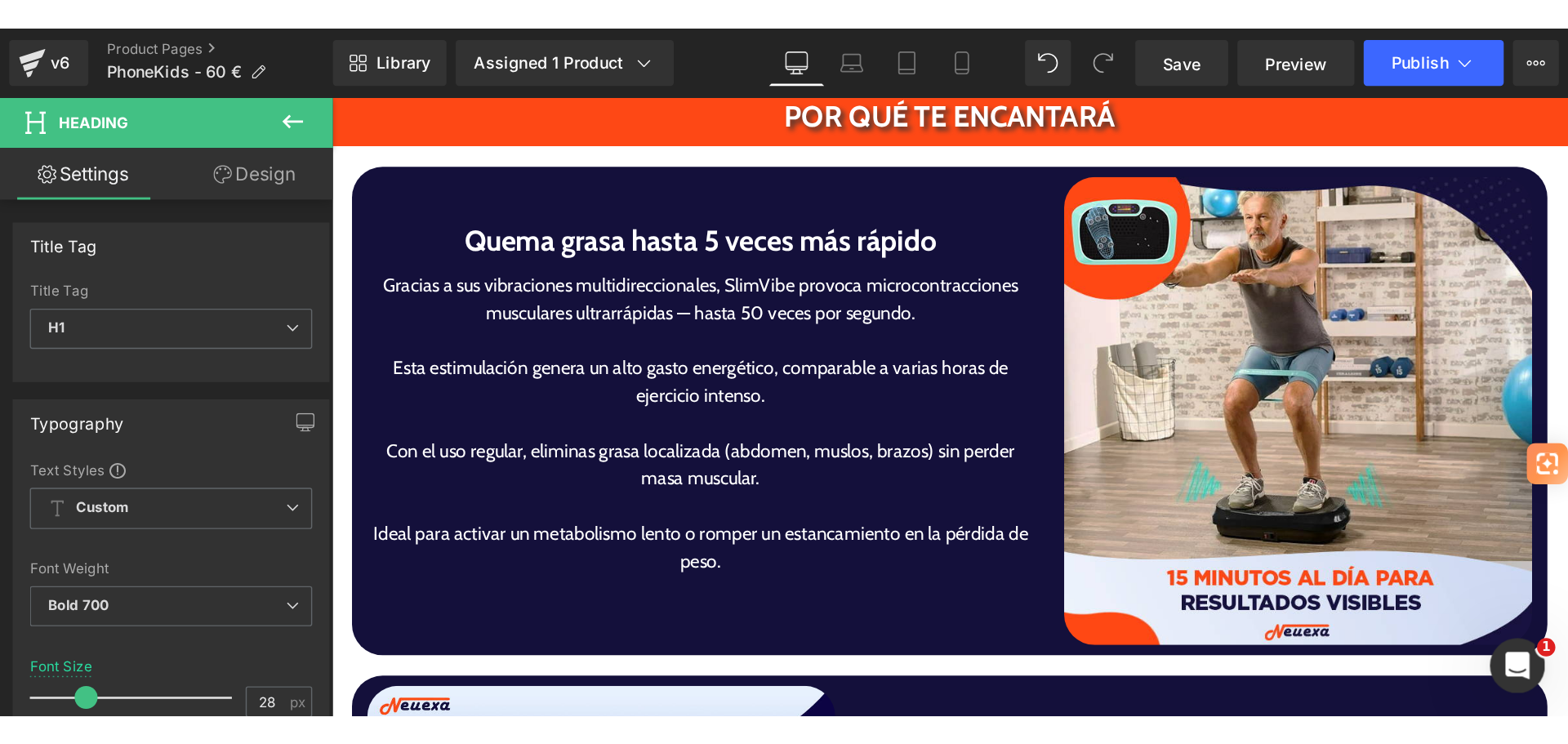
scroll to position [3025, 0]
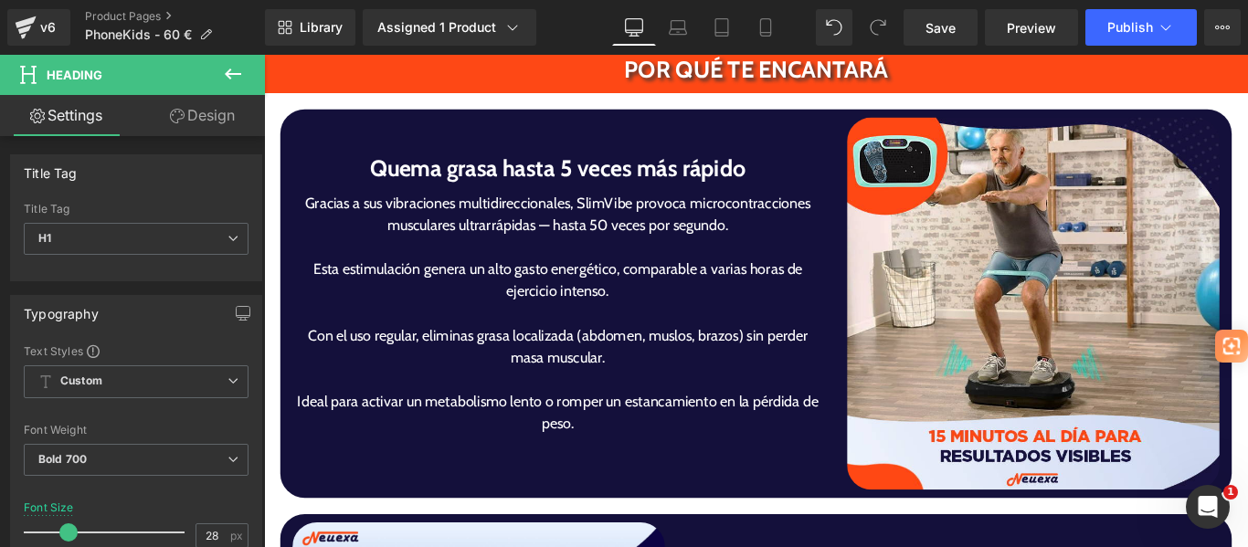
click at [476, 163] on h1 "Quema grasa hasta 5 veces más rápido" at bounding box center [594, 182] width 596 height 38
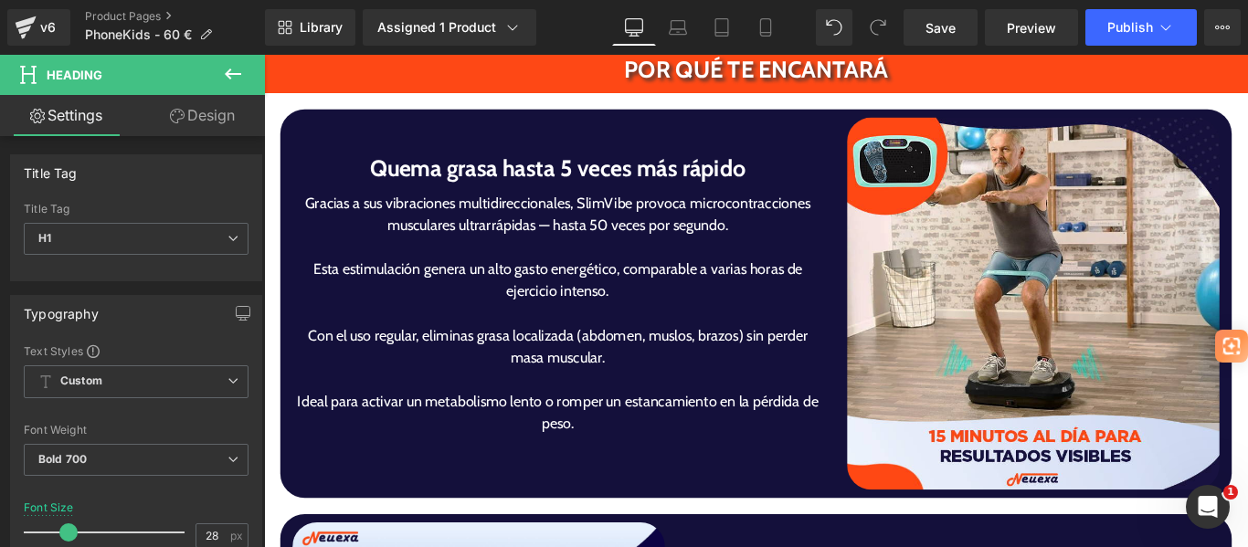
click at [476, 163] on h1 "Quema grasa hasta 5 veces más rápido" at bounding box center [594, 182] width 596 height 38
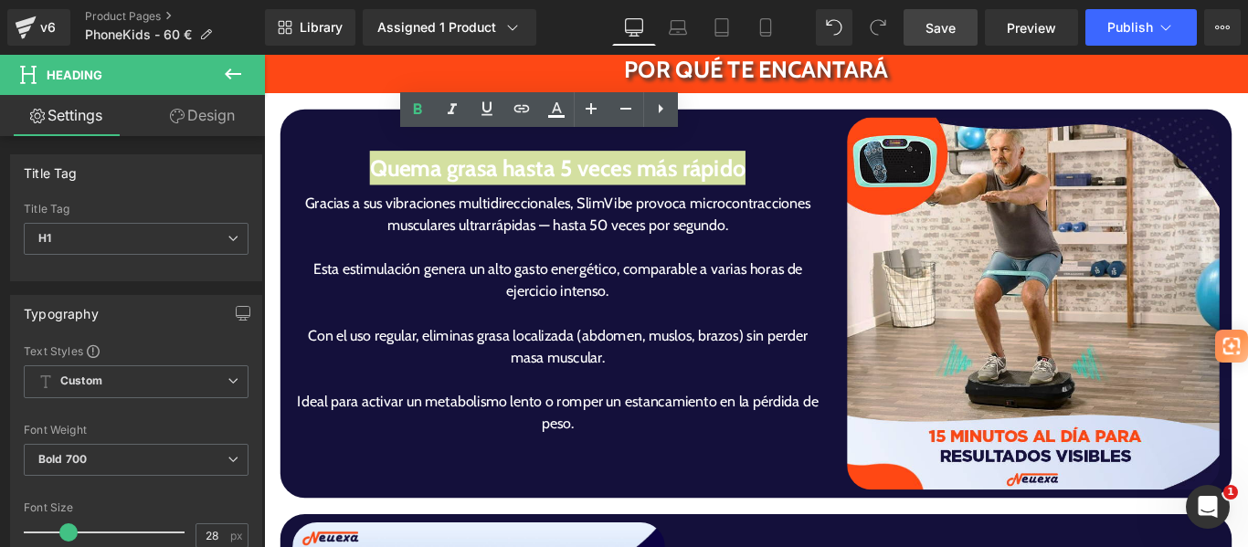
click at [943, 31] on span "Save" at bounding box center [941, 27] width 30 height 19
